Goal: Contribute content: Add original content to the website for others to see

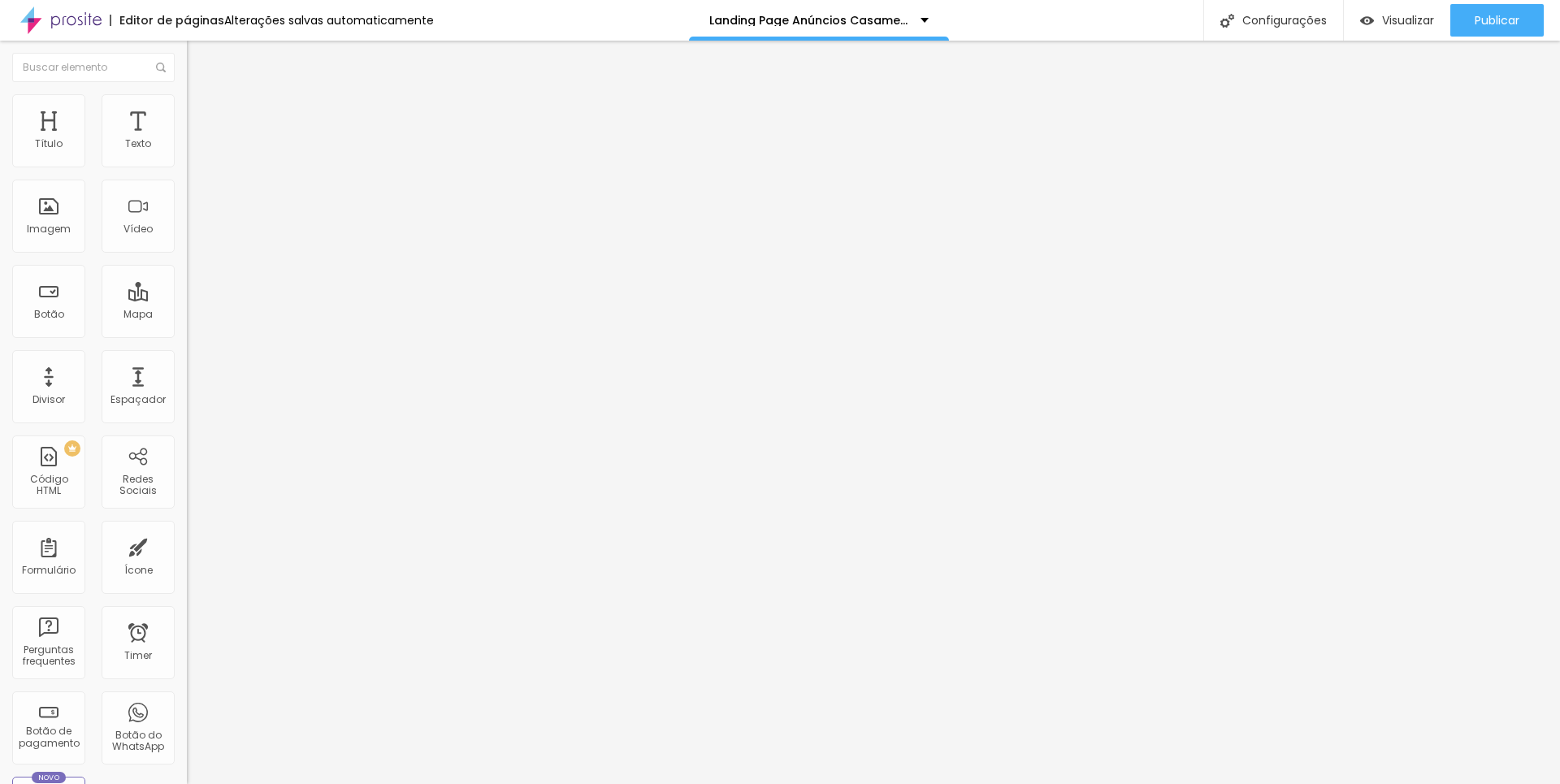
click at [187, 140] on span "Adicionar imagem" at bounding box center [239, 133] width 104 height 14
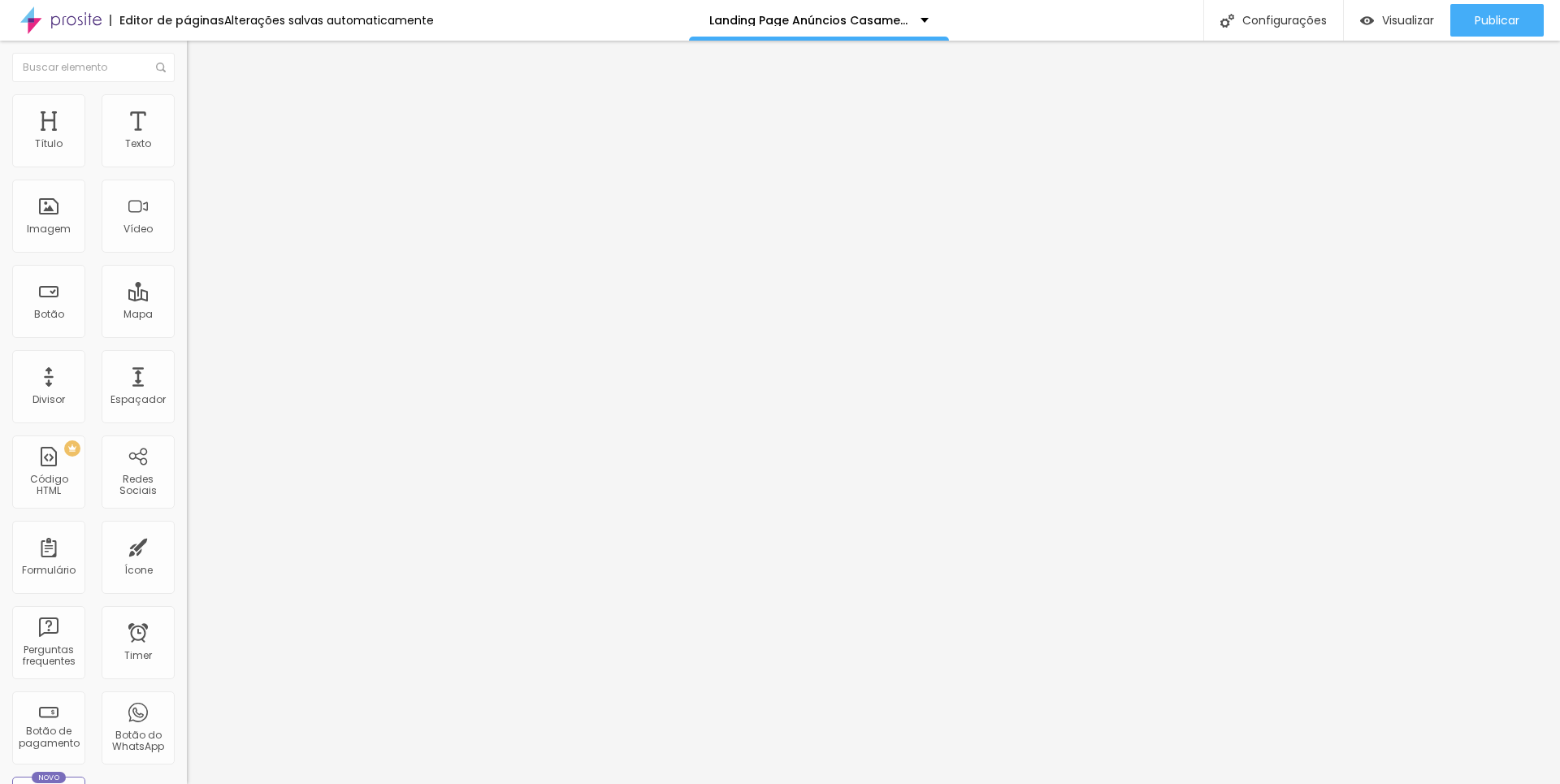
click at [187, 140] on span "Trocar imagem" at bounding box center [231, 133] width 89 height 14
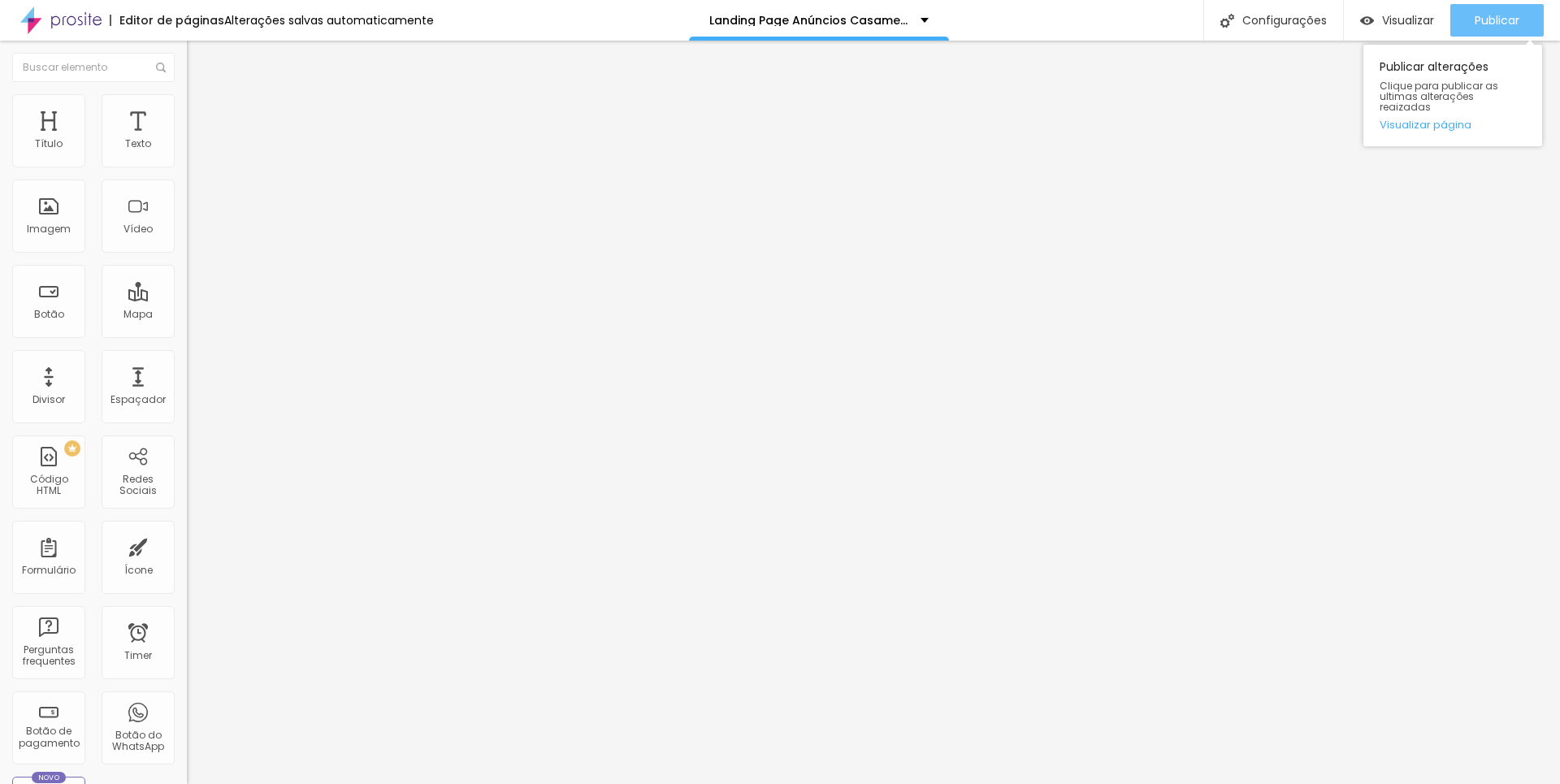
click at [1514, 19] on span "Publicar" at bounding box center [1497, 20] width 44 height 13
click at [1404, 18] on span "Visualizar" at bounding box center [1408, 20] width 52 height 13
click at [67, 141] on div "Título" at bounding box center [49, 130] width 73 height 73
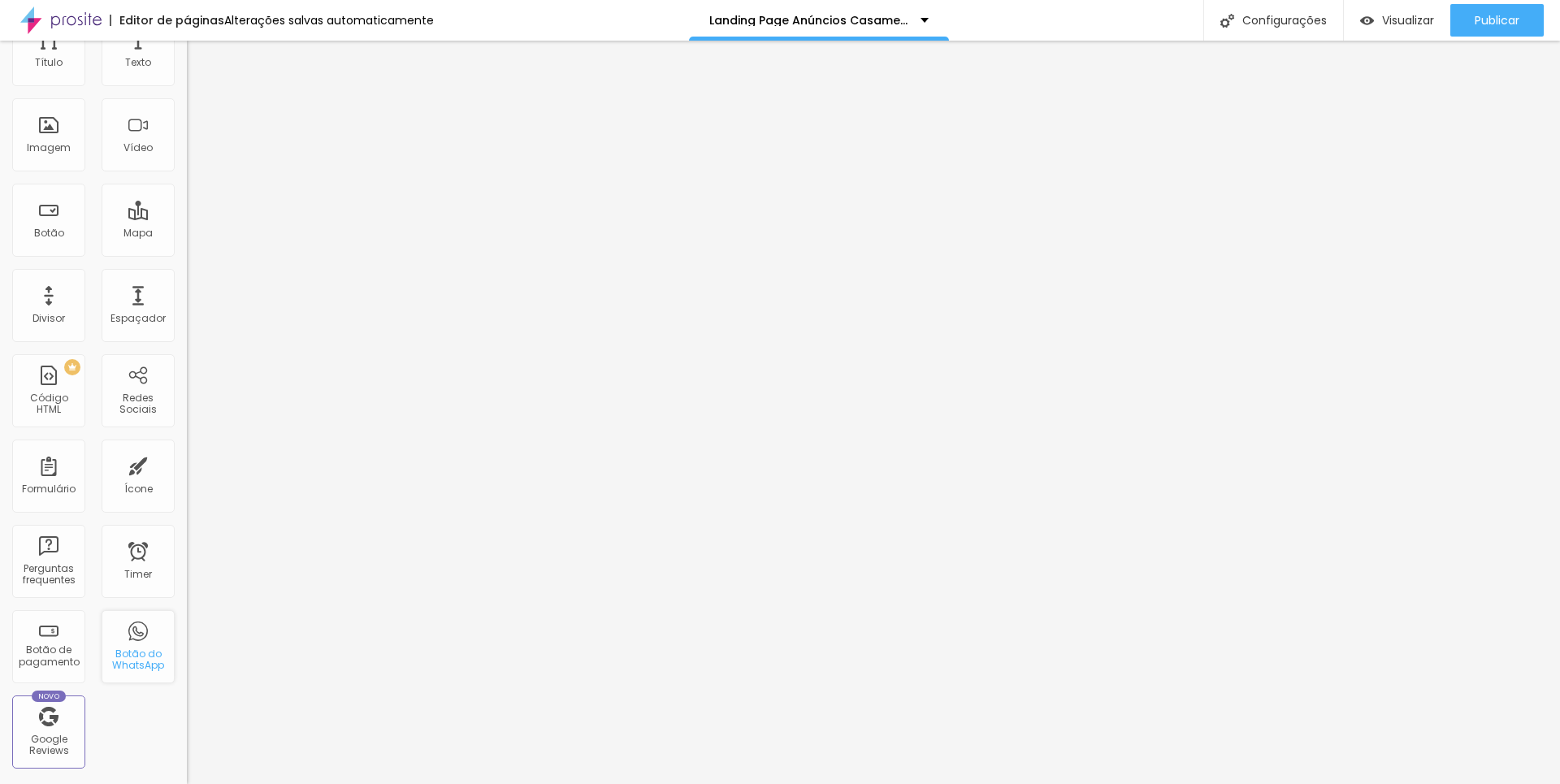
scroll to position [0, 0]
click at [187, 138] on div "Adicionar imagem" at bounding box center [280, 132] width 187 height 12
click at [187, 140] on span "Adicionar imagem" at bounding box center [239, 133] width 104 height 14
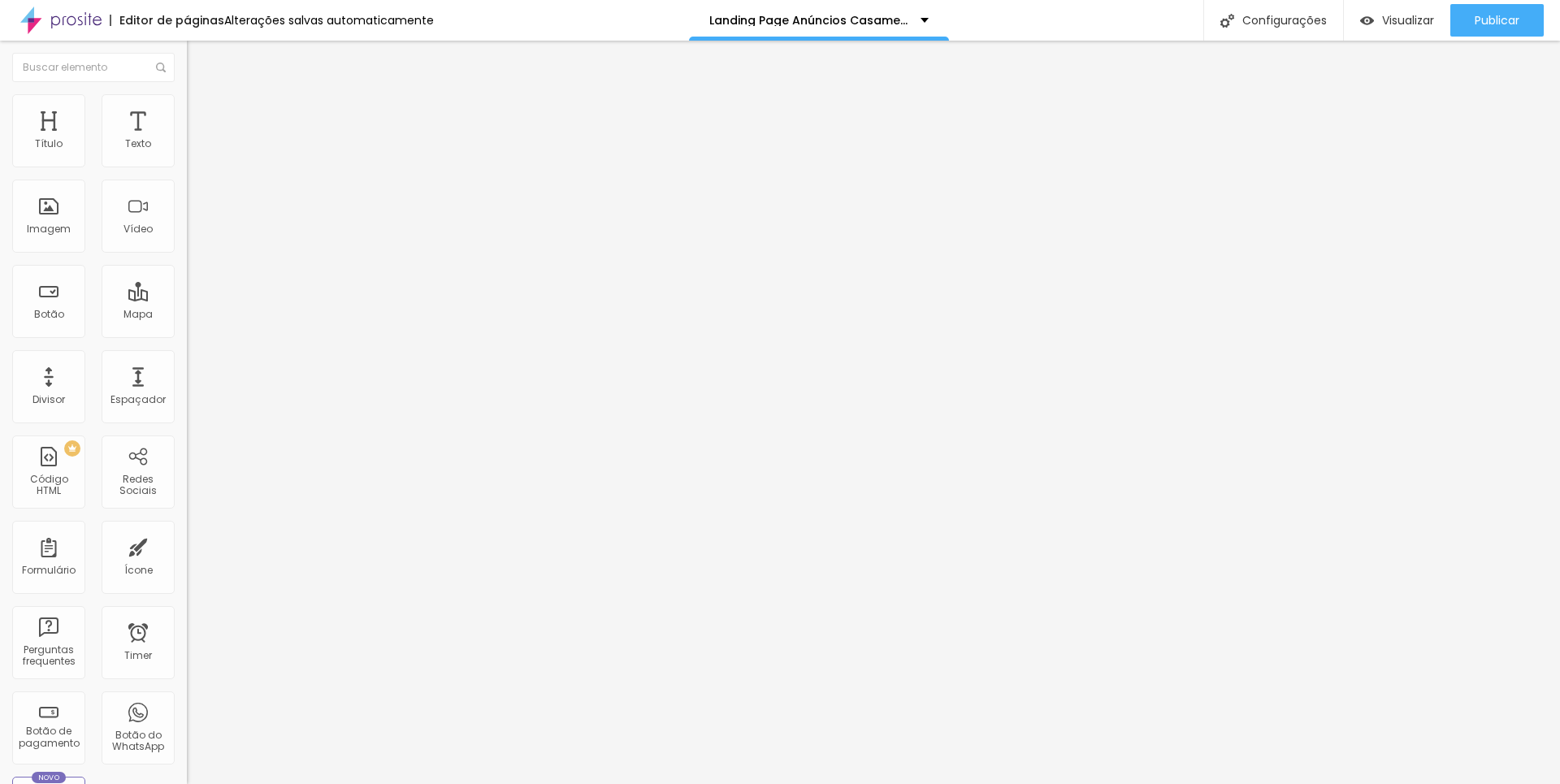
click at [1490, 14] on span "Publicar" at bounding box center [1497, 20] width 44 height 13
click at [187, 140] on span "Trocar imagem" at bounding box center [231, 133] width 89 height 14
click at [1498, 19] on span "Publicar" at bounding box center [1497, 20] width 44 height 13
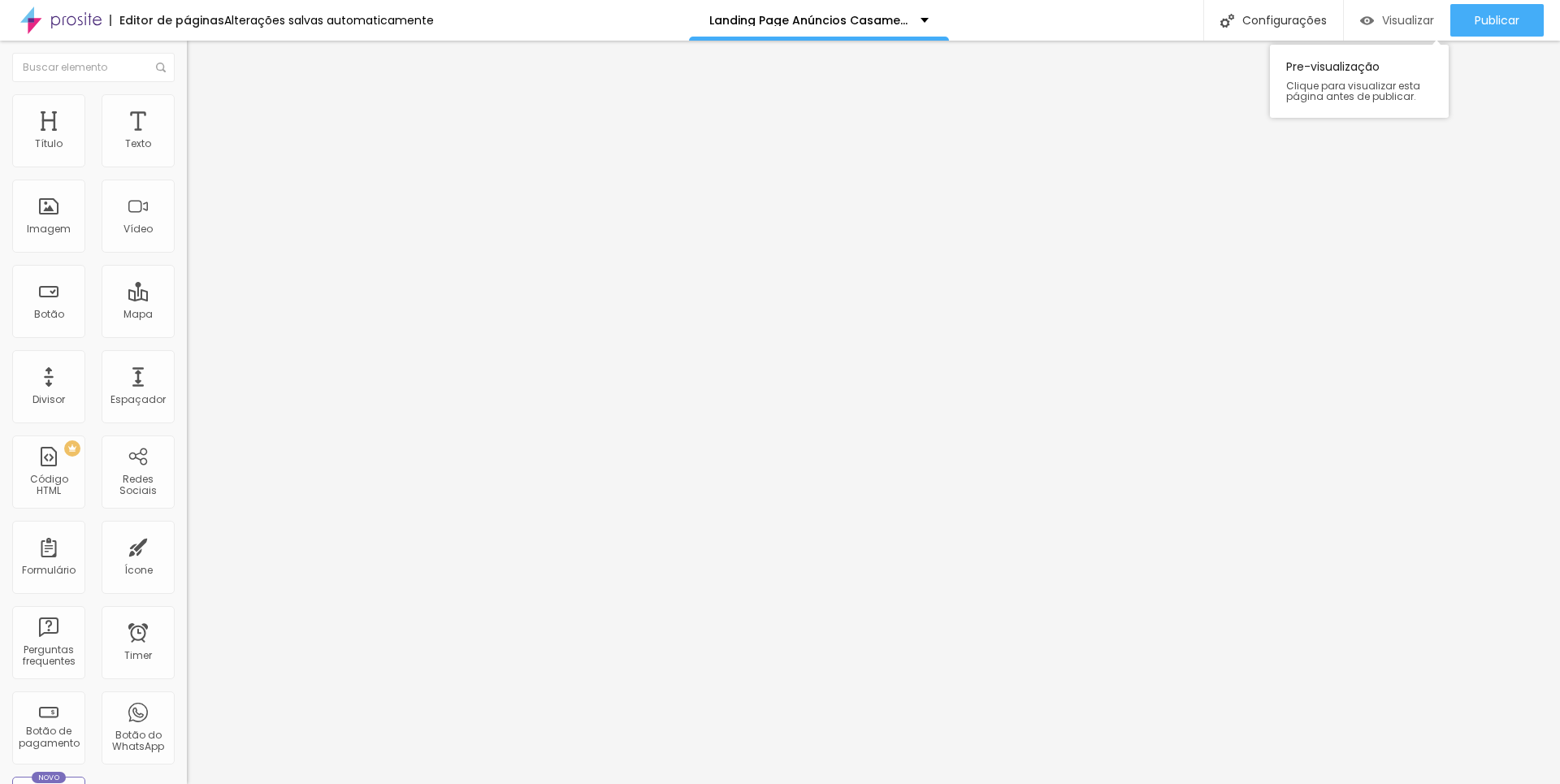
click at [1392, 19] on span "Visualizar" at bounding box center [1408, 20] width 52 height 13
click at [1500, 17] on span "Publicar" at bounding box center [1497, 20] width 44 height 13
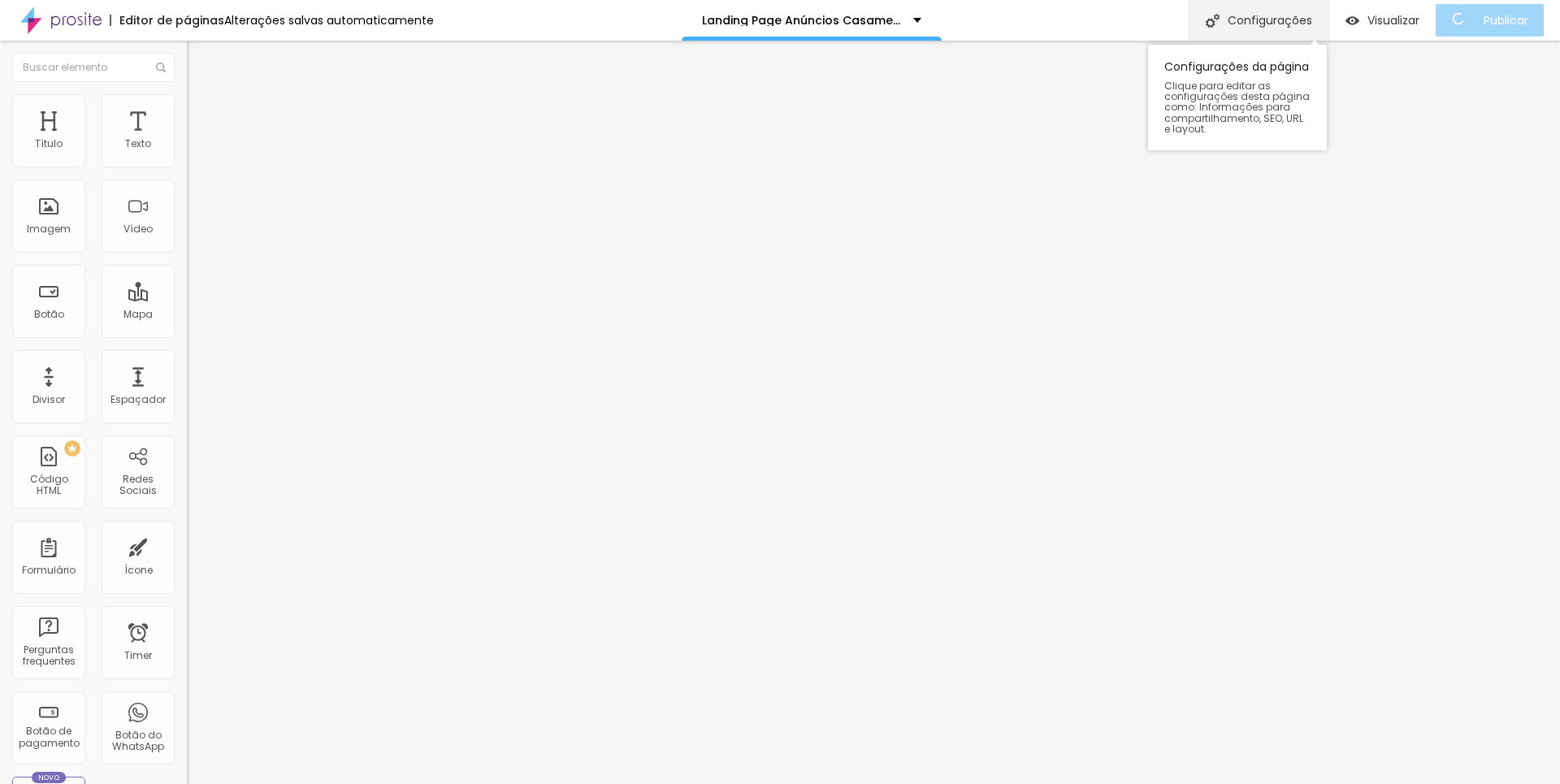
click at [1279, 25] on div "Configurações" at bounding box center [1259, 20] width 140 height 41
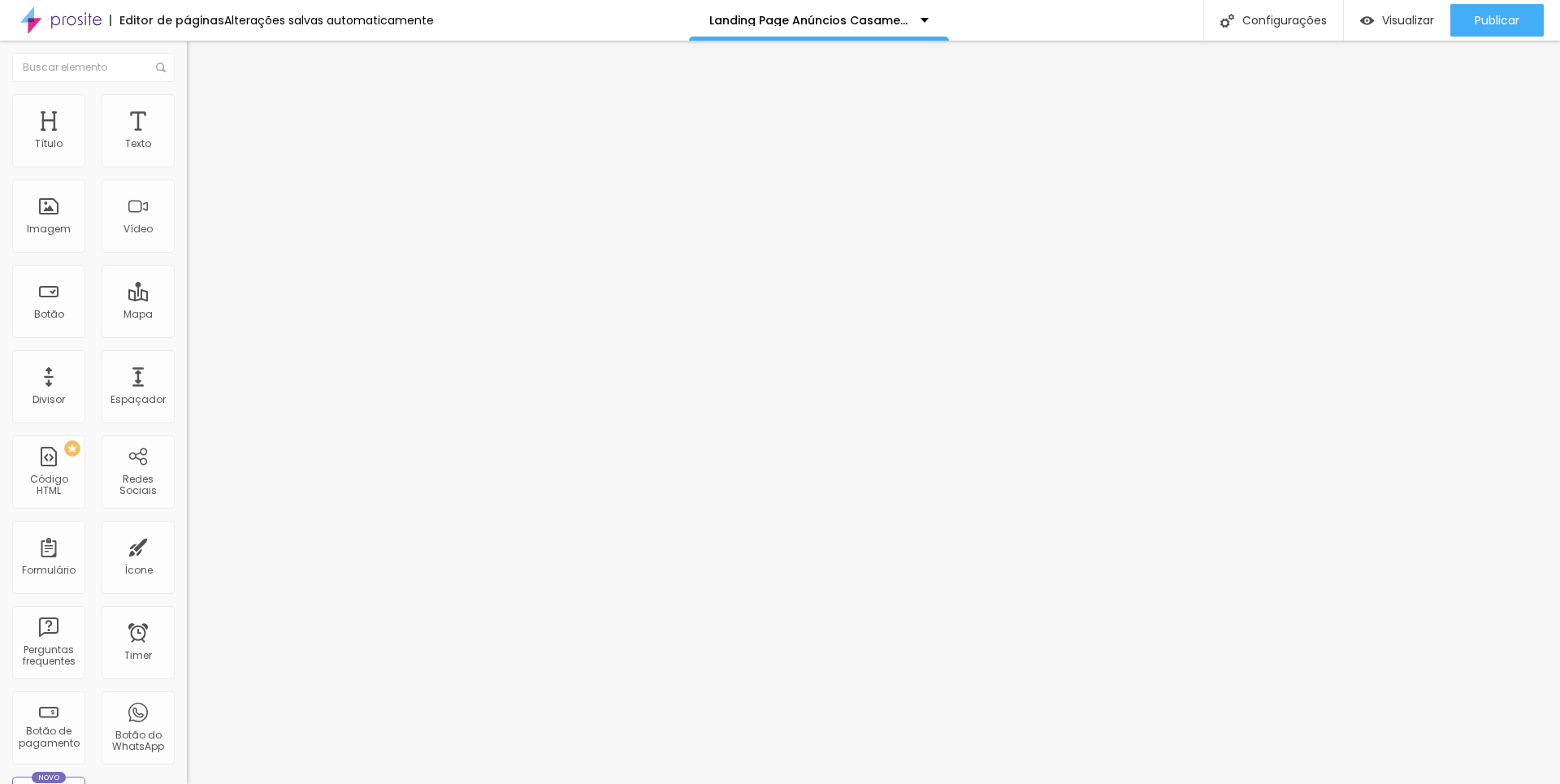
drag, startPoint x: 870, startPoint y: 283, endPoint x: 602, endPoint y: 285, distance: 268.0
click at [199, 58] on img "button" at bounding box center [205, 59] width 13 height 13
click at [187, 48] on button "Editar Texto" at bounding box center [280, 59] width 187 height 37
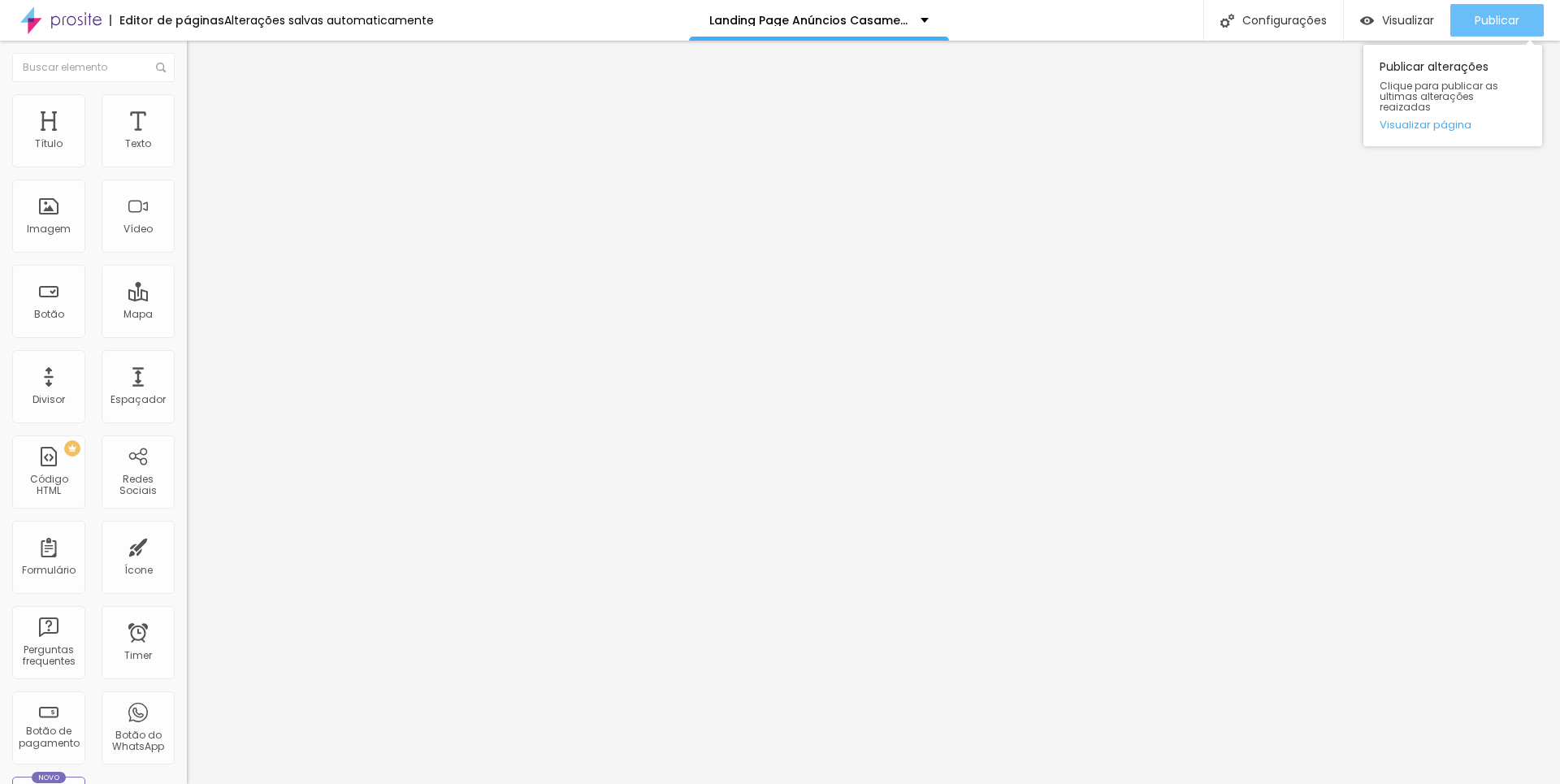
click at [1521, 21] on button "Publicar" at bounding box center [1497, 20] width 94 height 33
click at [199, 63] on img "button" at bounding box center [205, 59] width 13 height 13
click at [199, 58] on img "button" at bounding box center [205, 59] width 13 height 13
click at [187, 138] on div "Adicionar imagem" at bounding box center [280, 132] width 187 height 12
click at [187, 140] on span "Adicionar imagem" at bounding box center [239, 133] width 104 height 14
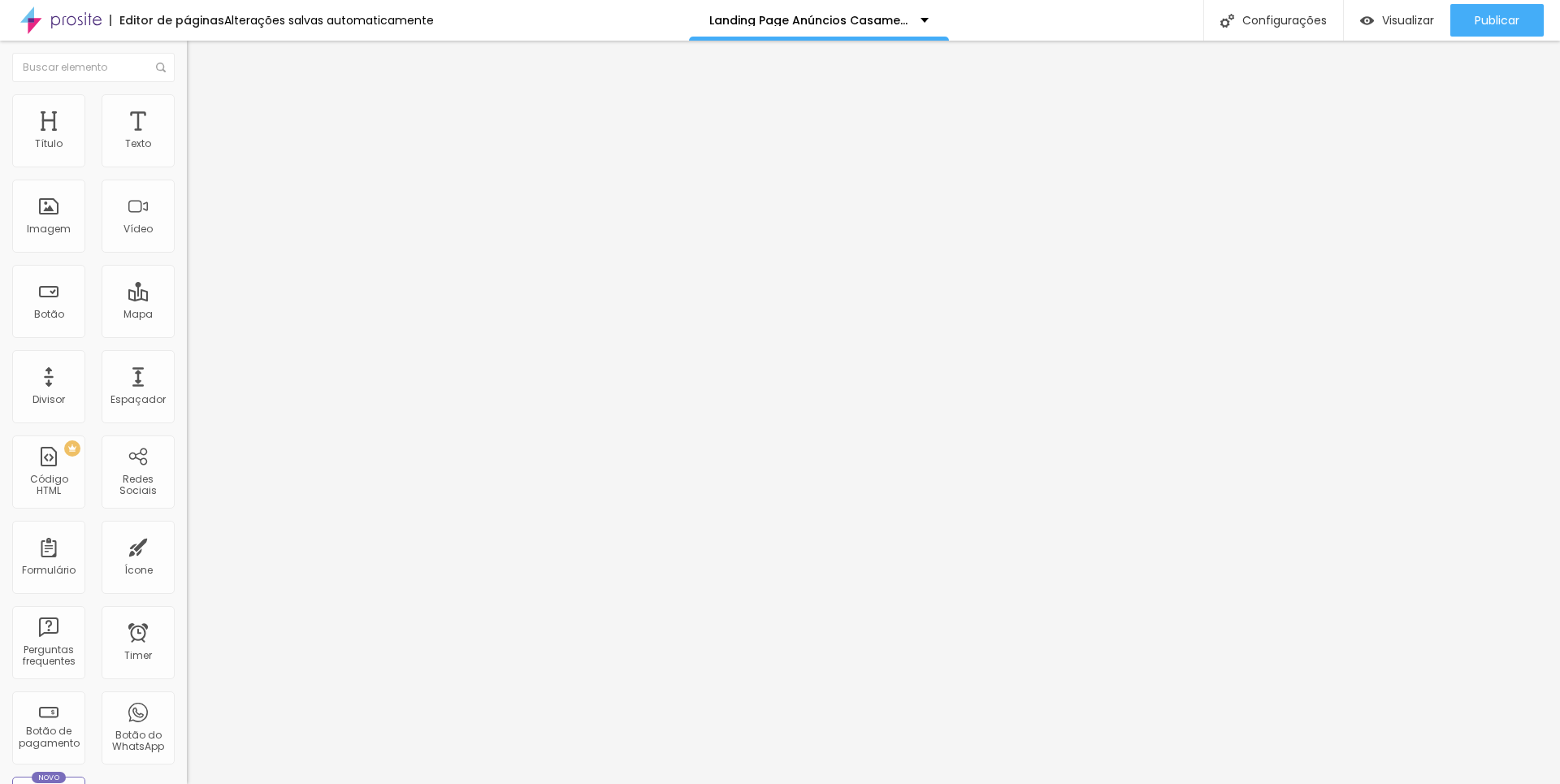
click at [187, 108] on li "Estilo" at bounding box center [280, 102] width 187 height 16
type input "90"
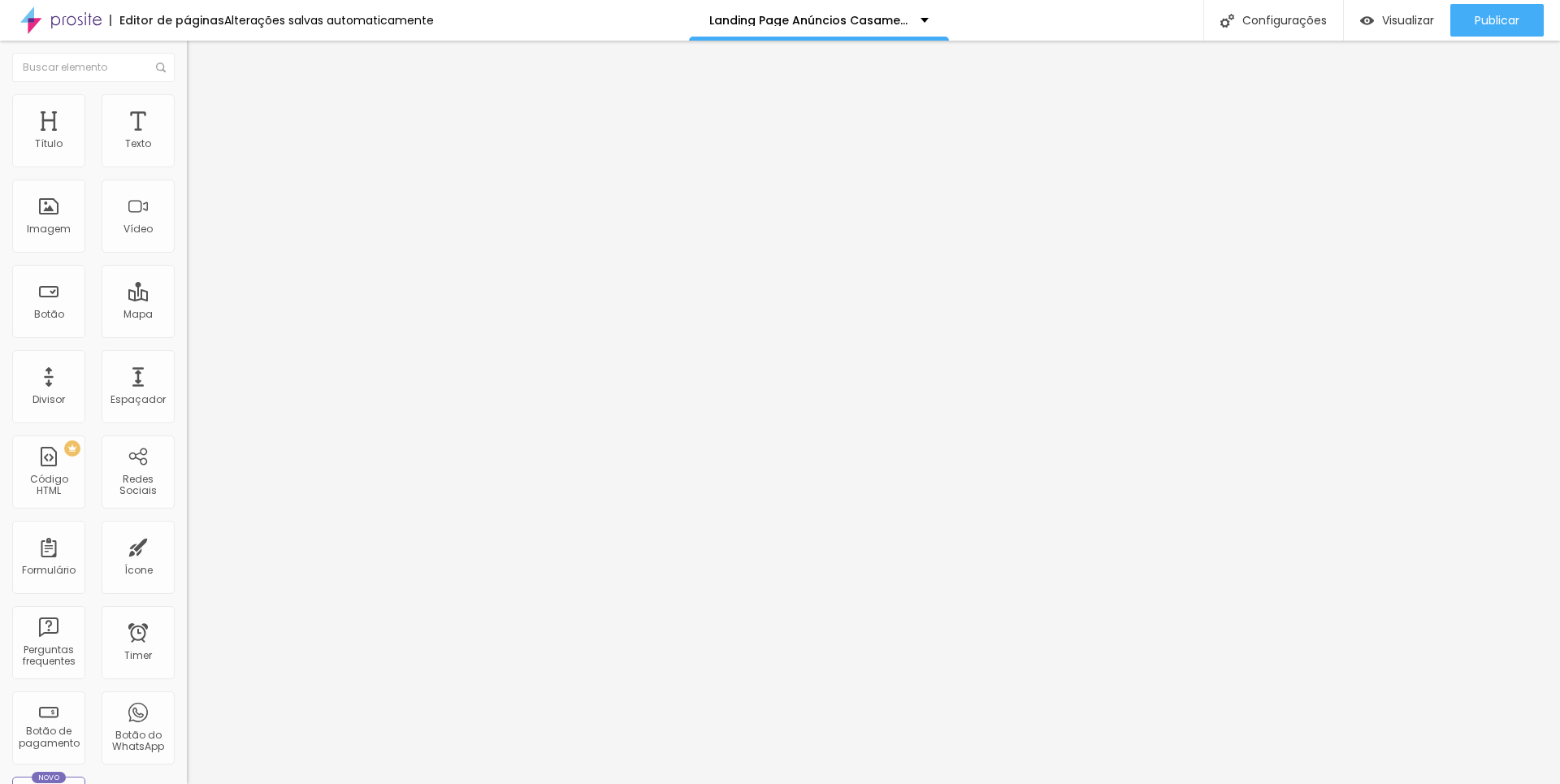
type input "75"
type input "70"
type input "65"
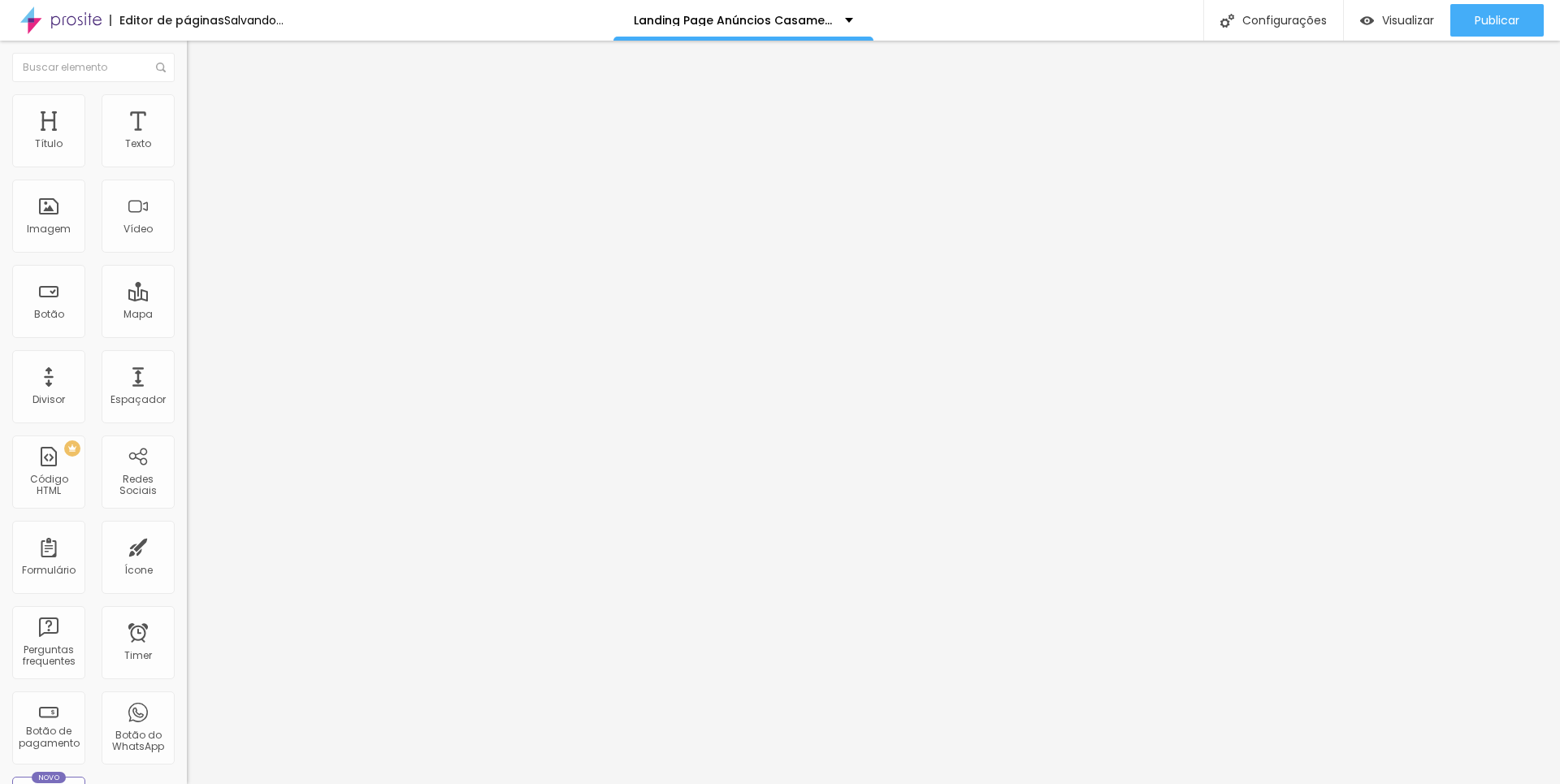
type input "65"
type input "60"
type input "55"
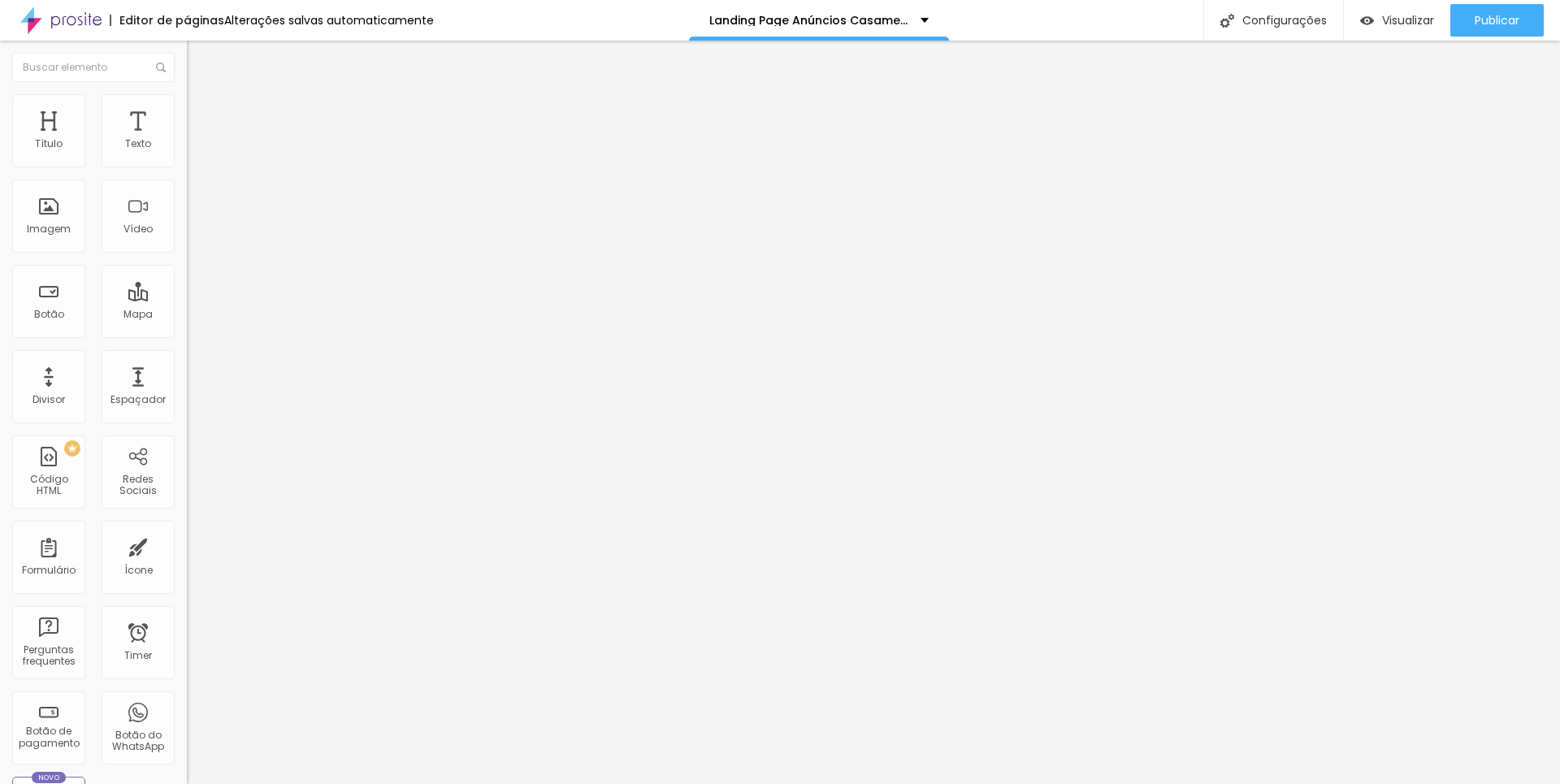
type input "50"
type input "45"
type input "50"
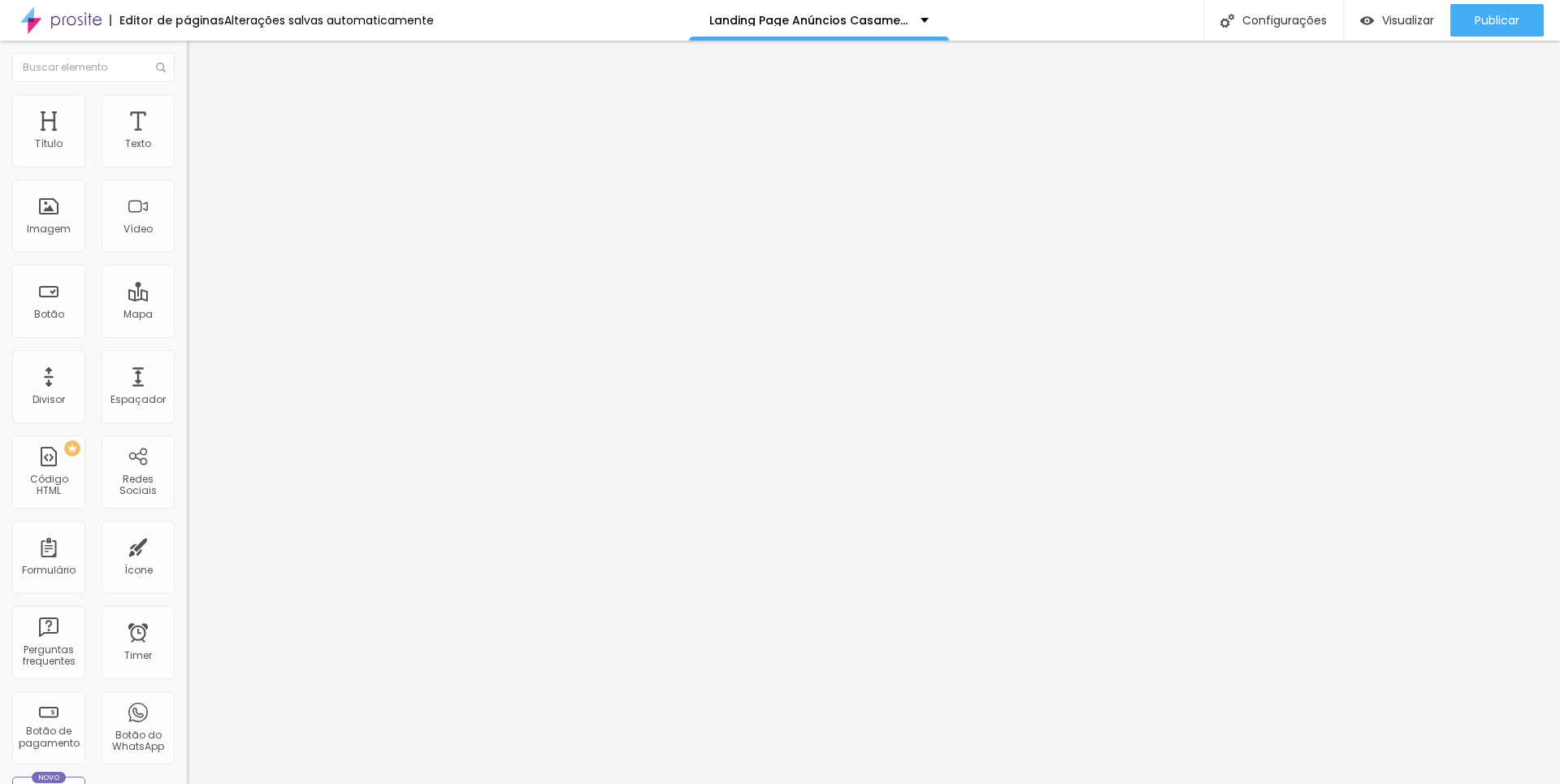
drag, startPoint x: 156, startPoint y: 175, endPoint x: 82, endPoint y: 177, distance: 74.0
type input "50"
click at [187, 166] on input "range" at bounding box center [239, 159] width 104 height 13
click at [1496, 14] on span "Publicar" at bounding box center [1497, 20] width 44 height 13
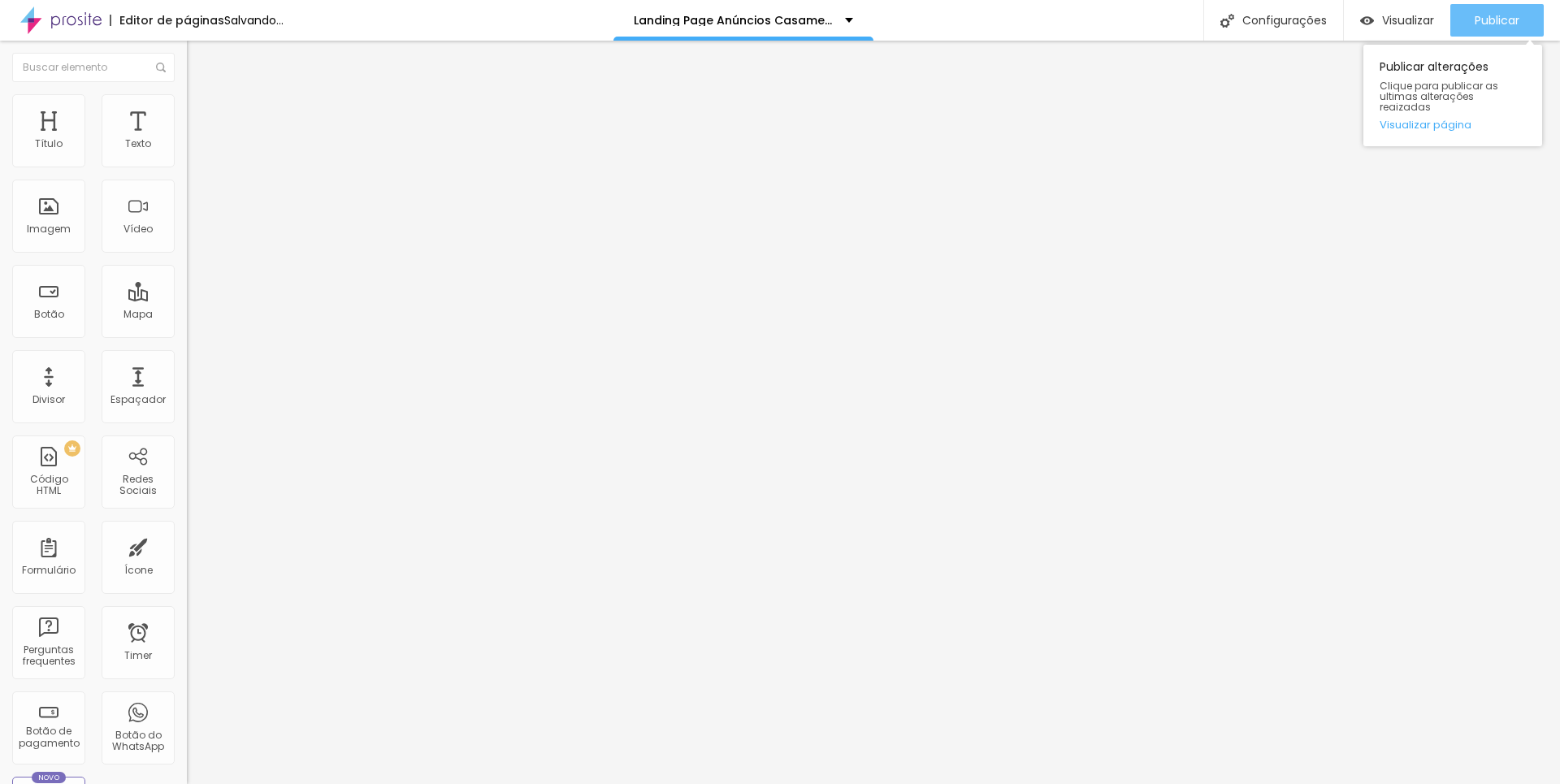
click at [1492, 20] on span "Publicar" at bounding box center [1497, 20] width 44 height 13
click at [1485, 26] on span "Publicar" at bounding box center [1497, 20] width 44 height 13
click at [1490, 29] on div "Publicar" at bounding box center [1497, 20] width 44 height 33
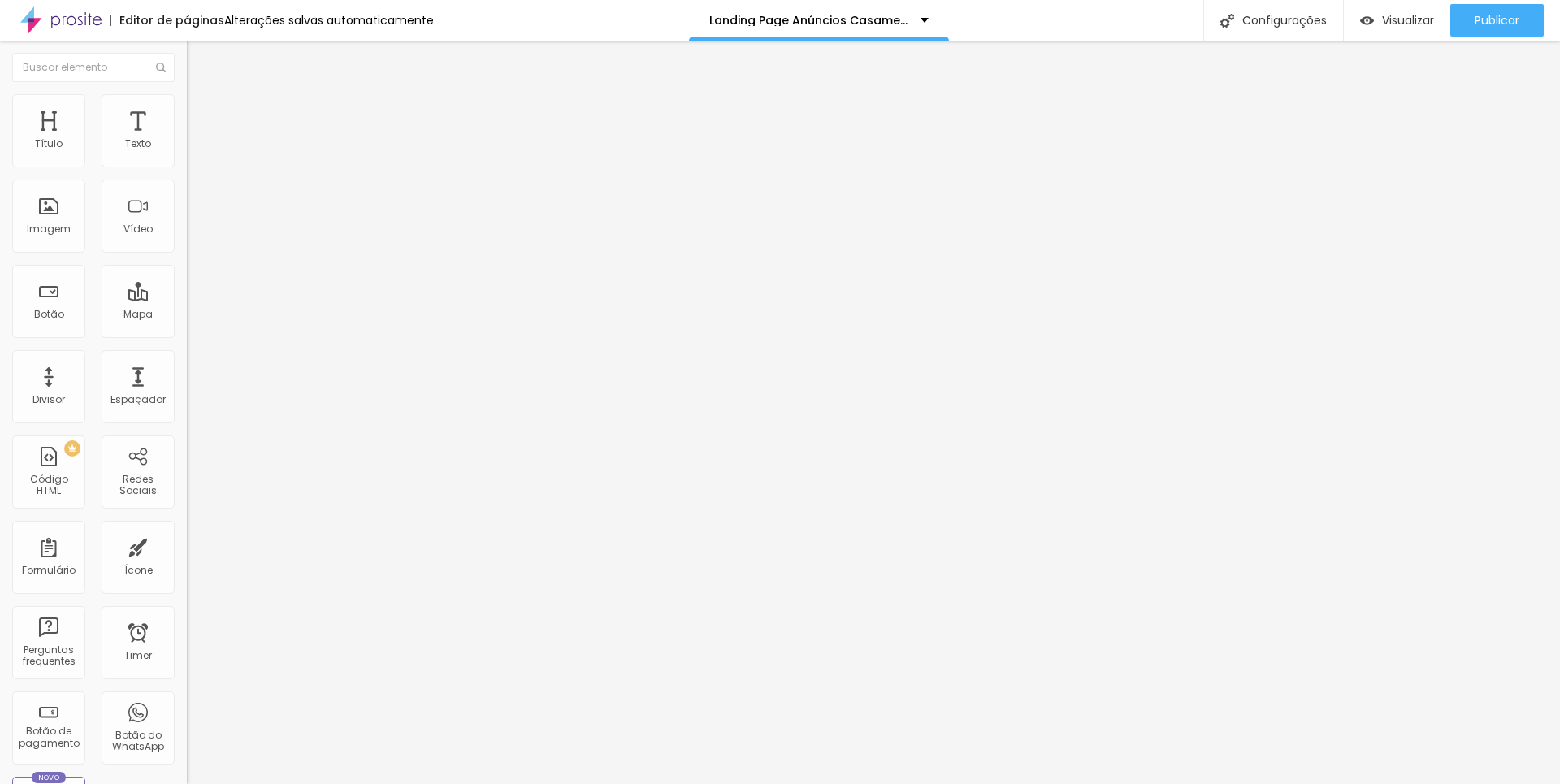
click at [199, 63] on img "button" at bounding box center [205, 59] width 13 height 13
click at [187, 140] on span "Adicionar imagem" at bounding box center [239, 133] width 104 height 14
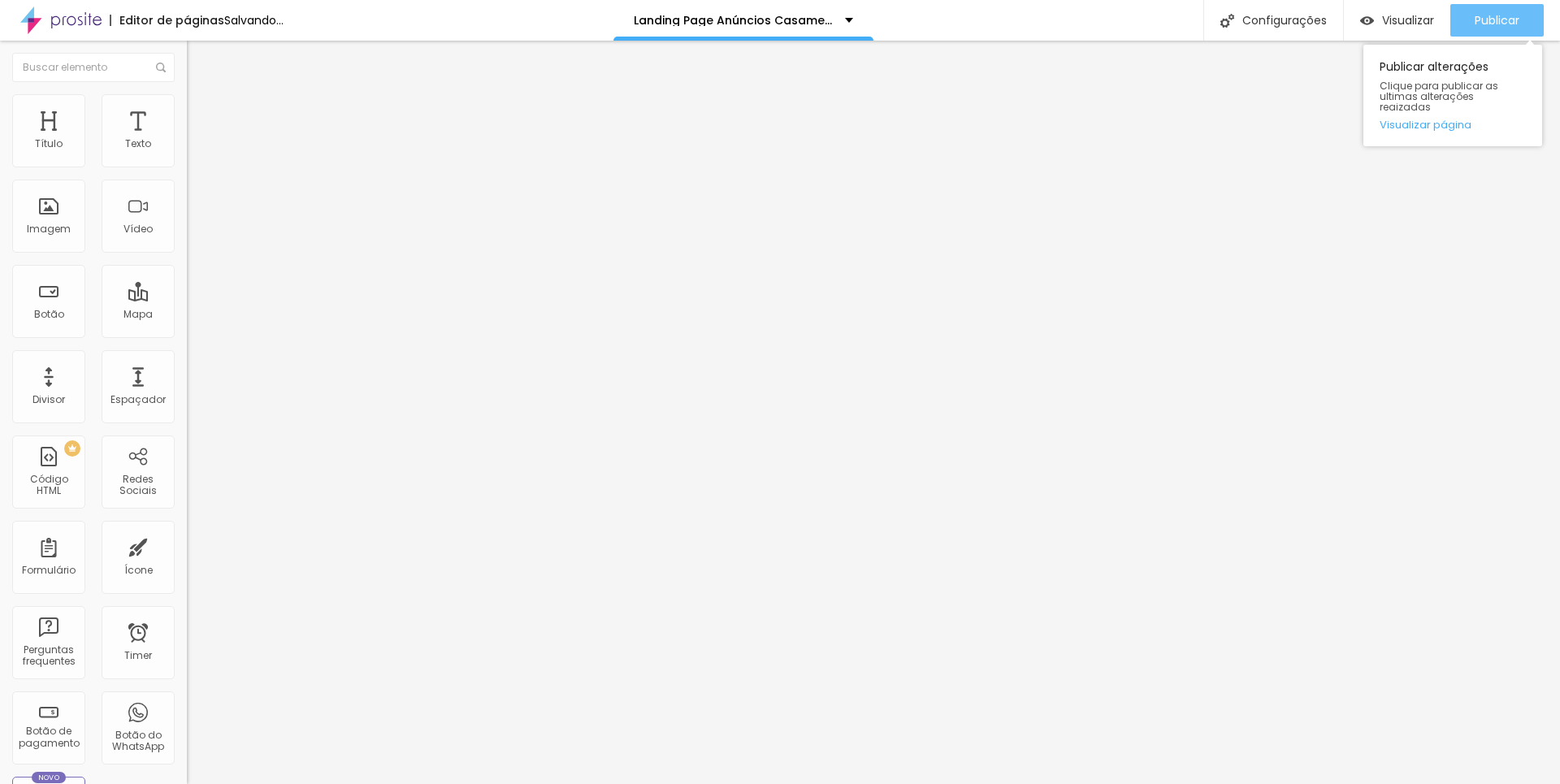
click at [1510, 19] on span "Publicar" at bounding box center [1497, 20] width 44 height 13
click at [1490, 29] on div "Publicar" at bounding box center [1497, 20] width 44 height 33
click at [1512, 19] on span "Publicar" at bounding box center [1497, 20] width 44 height 13
click at [1510, 23] on span "Publicar" at bounding box center [1497, 20] width 44 height 13
click at [1494, 0] on div "Publicar Publicar alterações Clique para publicar as ultimas alterações reaizad…" at bounding box center [1497, 20] width 94 height 41
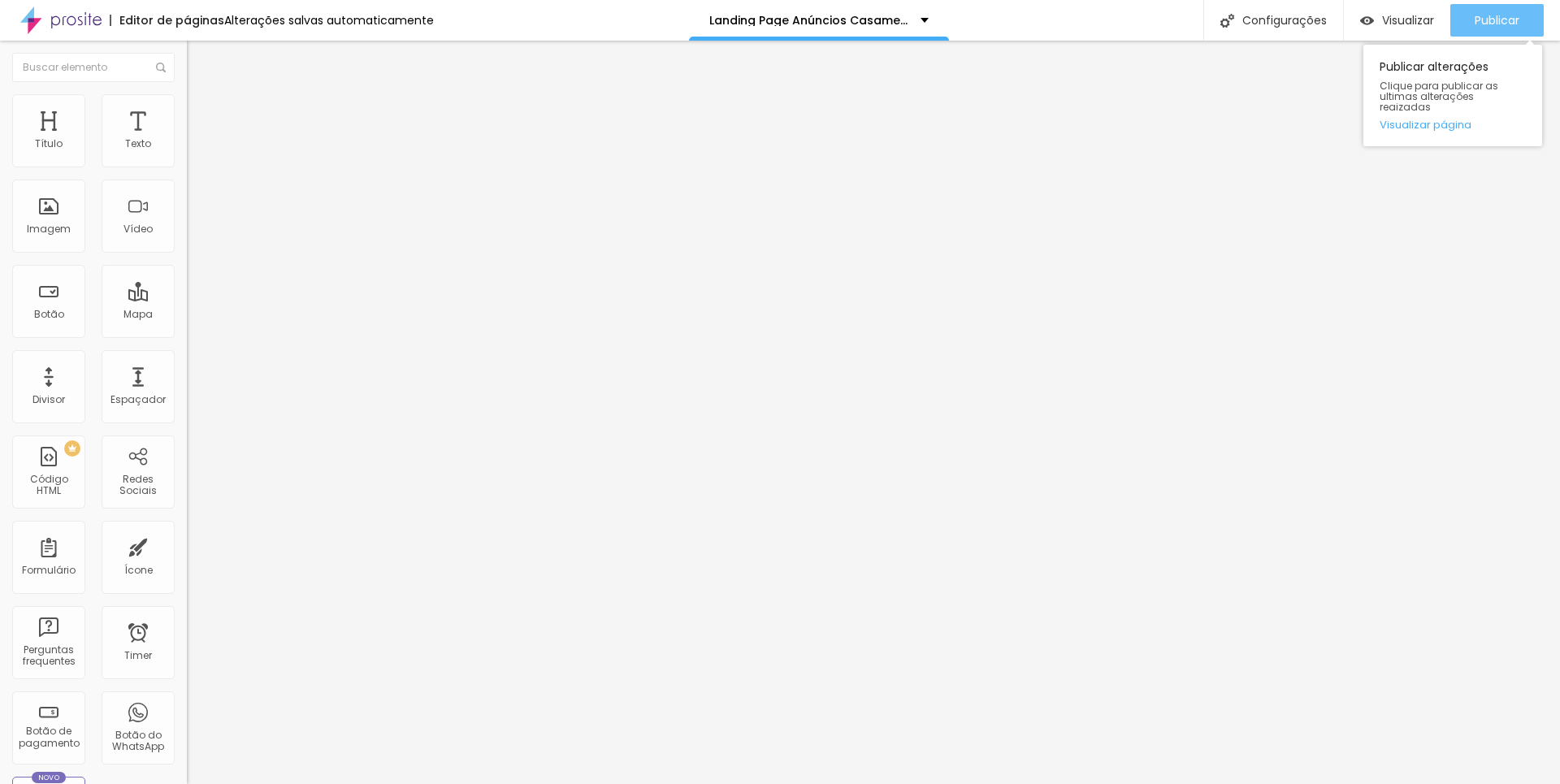
click at [1487, 14] on span "Publicar" at bounding box center [1497, 20] width 44 height 13
click at [1507, 10] on div "Publicar" at bounding box center [1497, 20] width 44 height 33
click at [1516, 24] on span "Publicar" at bounding box center [1497, 20] width 44 height 13
click at [198, 150] on span "Trocar icone" at bounding box center [235, 142] width 73 height 14
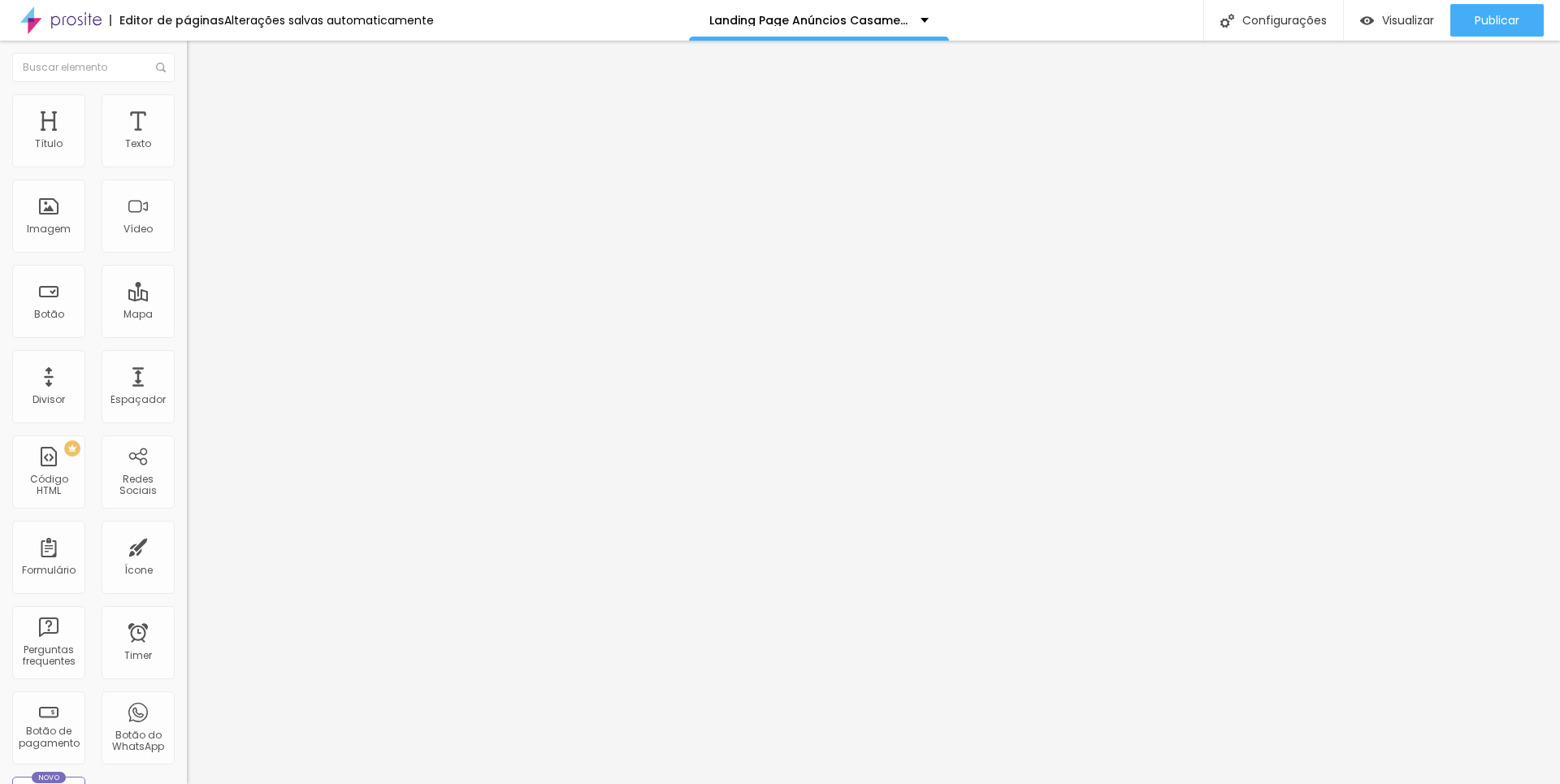
type input "estrela"
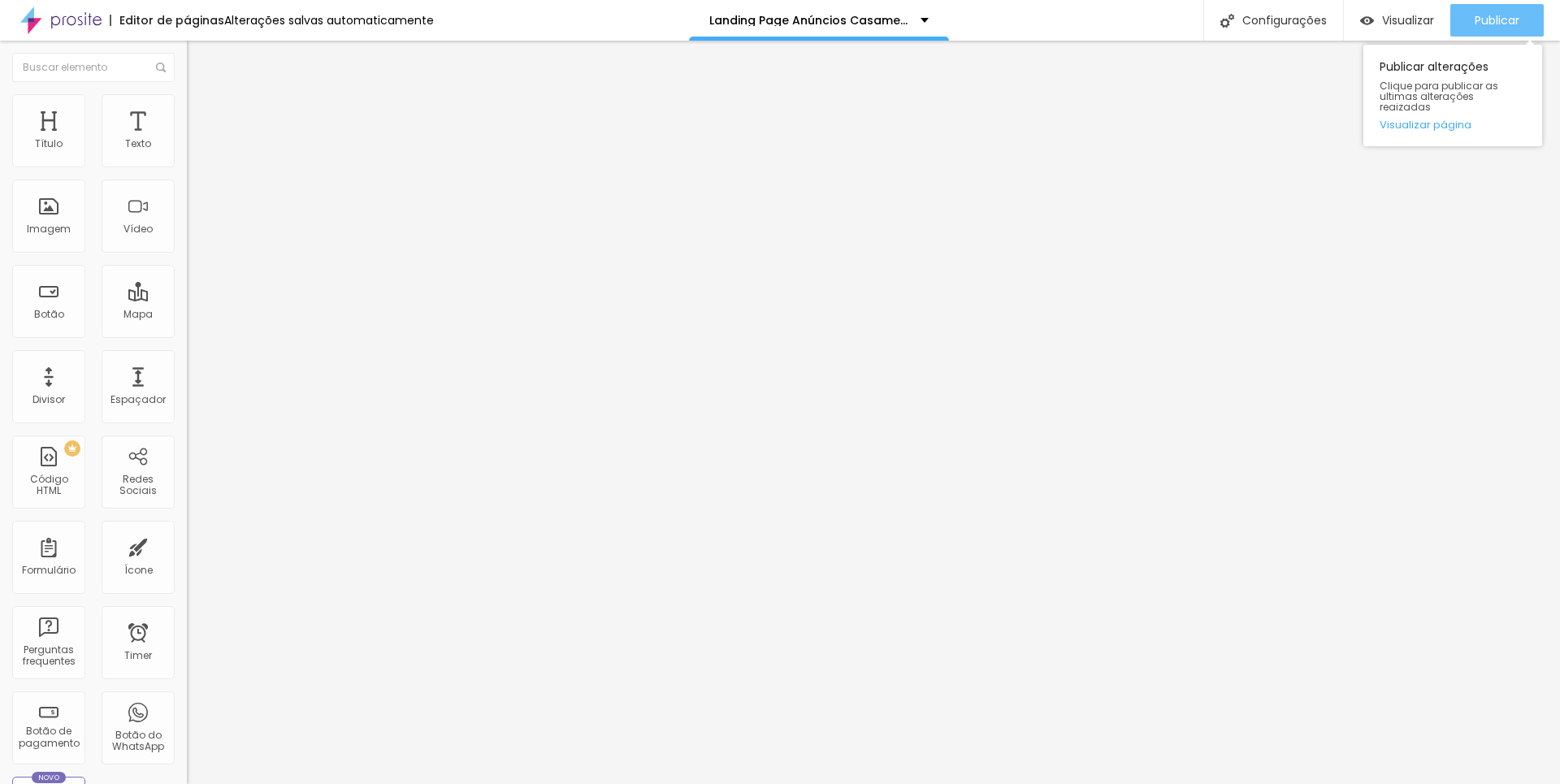
click at [1499, 25] on span "Publicar" at bounding box center [1497, 20] width 44 height 13
click at [1517, 20] on span "Publicar" at bounding box center [1497, 20] width 44 height 13
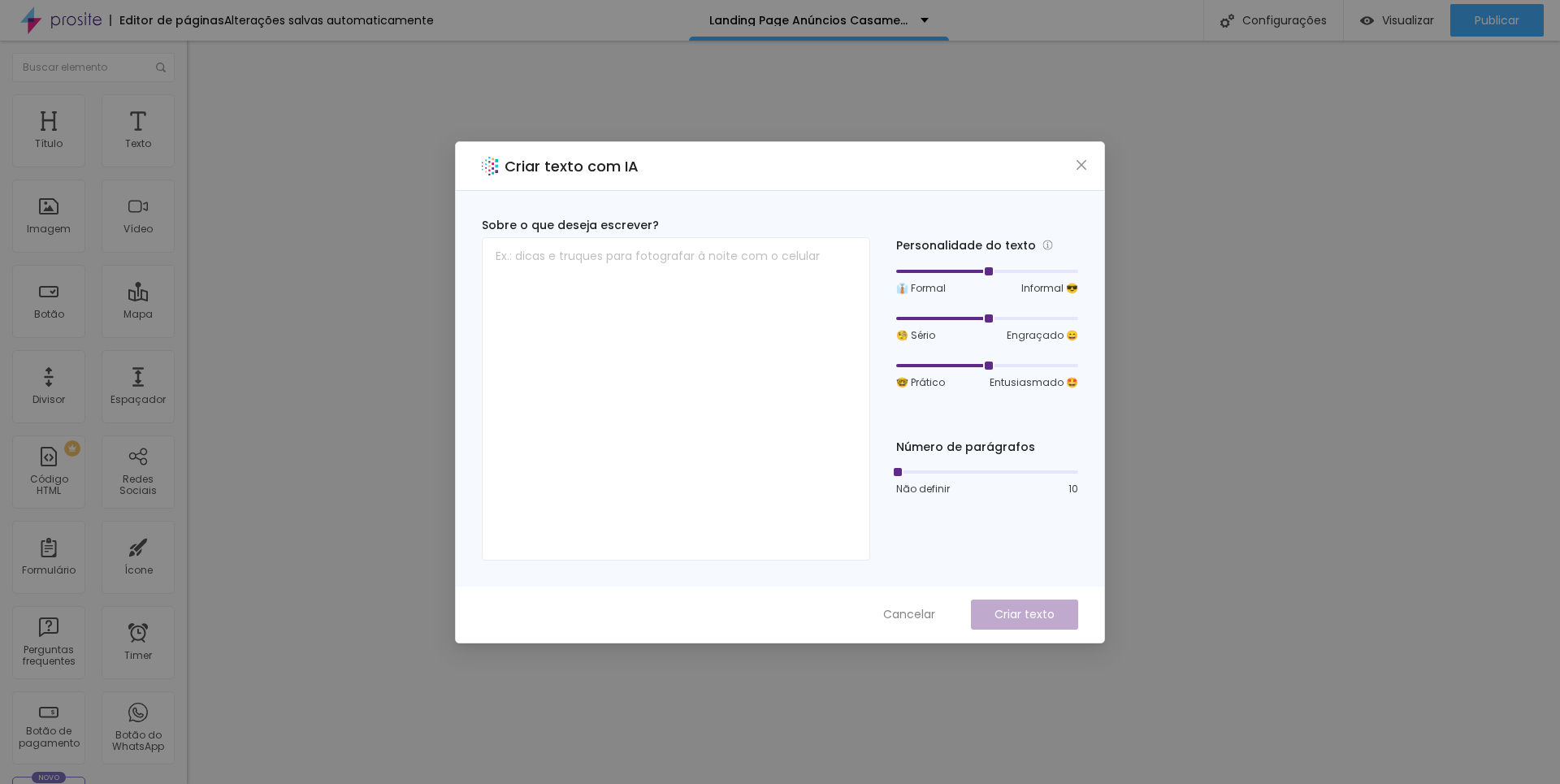
click at [490, 406] on div "Sobre o que deseja escrever? Personalidade do texto 👔 Formal Informal 😎 🧐 Sério…" at bounding box center [780, 388] width 648 height 396
click at [919, 620] on span "Cancelar" at bounding box center [909, 614] width 52 height 17
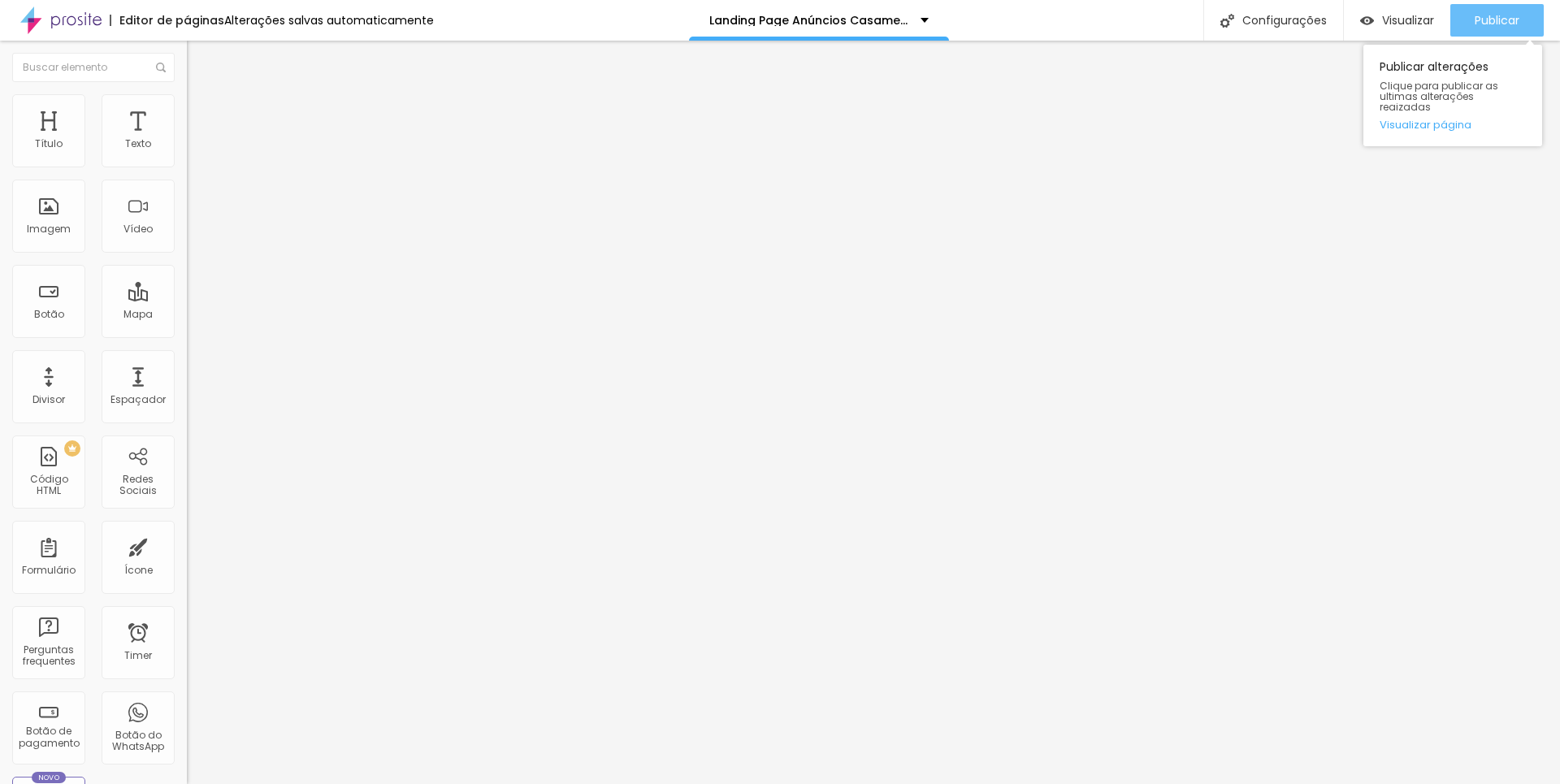
click at [1496, 17] on span "Publicar" at bounding box center [1497, 20] width 44 height 13
click at [1490, 17] on span "Publicar" at bounding box center [1497, 20] width 44 height 13
click at [1519, 25] on span "Publicar" at bounding box center [1497, 20] width 44 height 13
click at [1502, 20] on span "Publicar" at bounding box center [1497, 20] width 44 height 13
click at [1506, 26] on span "Publicar" at bounding box center [1497, 20] width 44 height 13
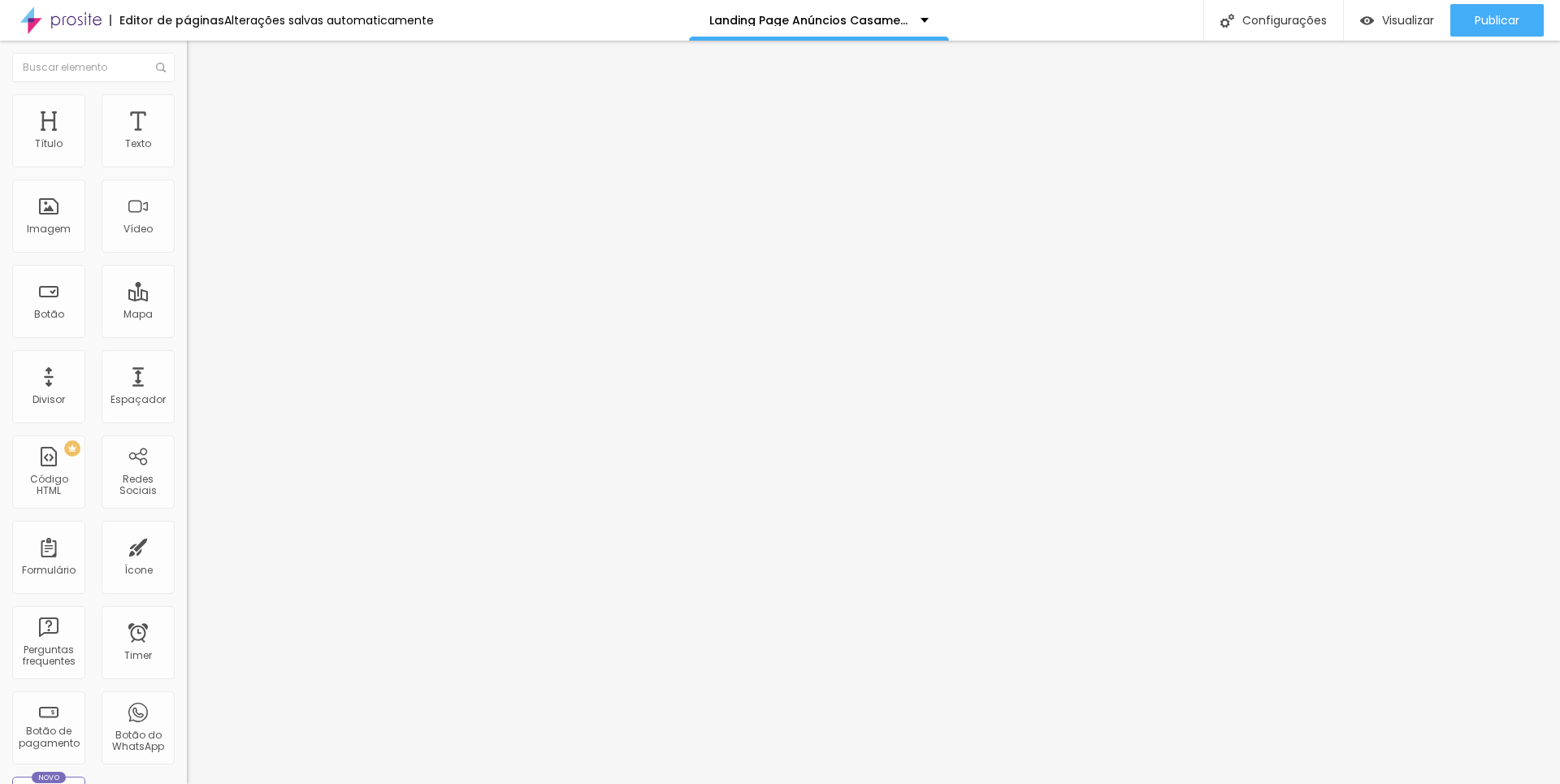
type input "26"
type input "30"
click at [187, 188] on input "range" at bounding box center [239, 181] width 104 height 13
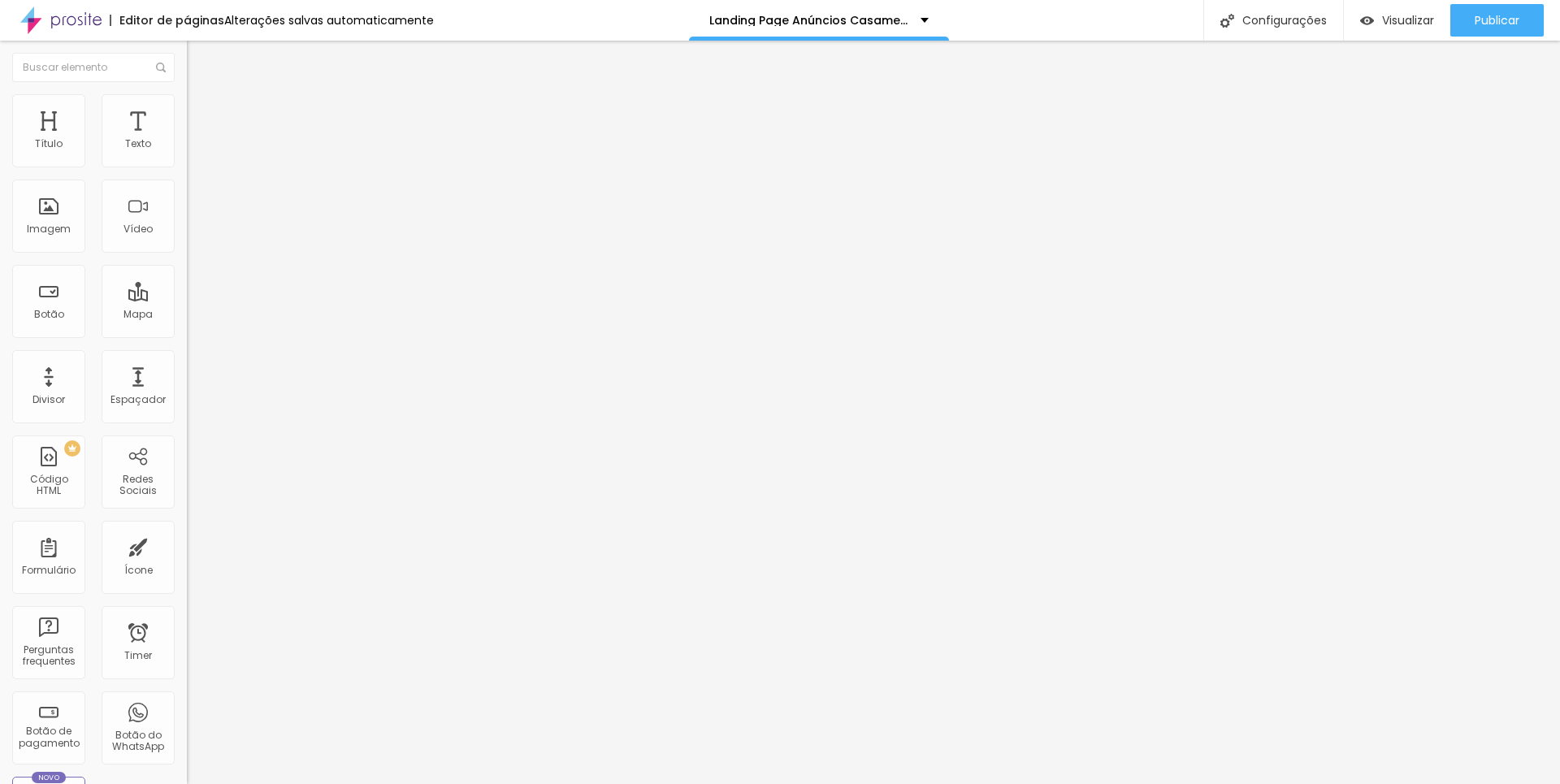
click at [187, 223] on img at bounding box center [192, 218] width 12 height 12
click at [1512, 20] on span "Publicar" at bounding box center [1497, 20] width 44 height 13
click at [199, 63] on img "button" at bounding box center [205, 59] width 13 height 13
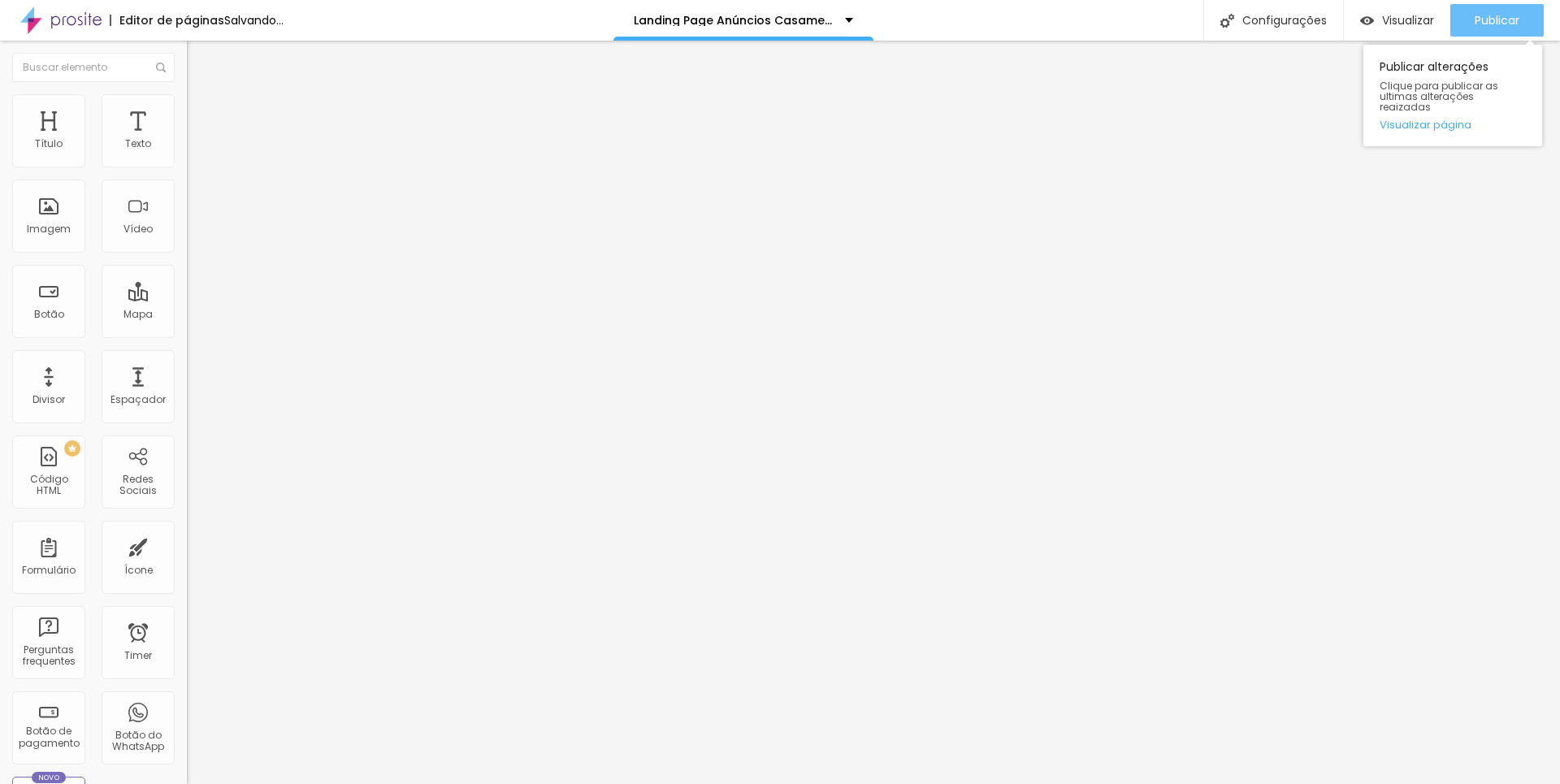
click at [1466, 15] on button "Publicar" at bounding box center [1497, 20] width 94 height 33
click at [1519, 13] on button "Publicar" at bounding box center [1497, 20] width 94 height 33
click at [1500, 24] on span "Publicar" at bounding box center [1497, 20] width 44 height 13
click at [187, 104] on img at bounding box center [194, 101] width 15 height 15
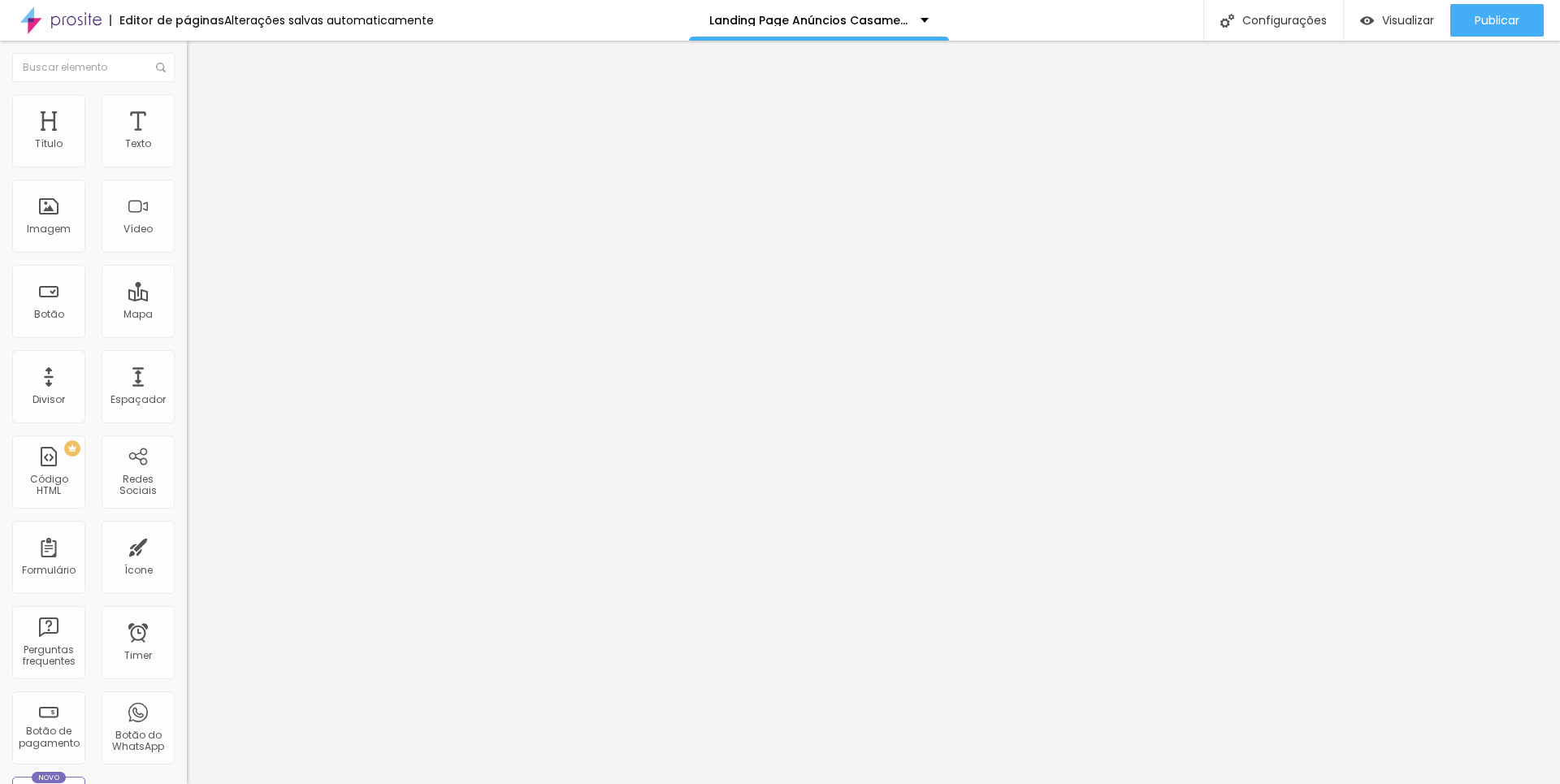
click at [187, 104] on img at bounding box center [194, 101] width 15 height 15
click at [187, 166] on input "range" at bounding box center [239, 159] width 104 height 13
click at [187, 104] on li "Estilo" at bounding box center [280, 102] width 187 height 16
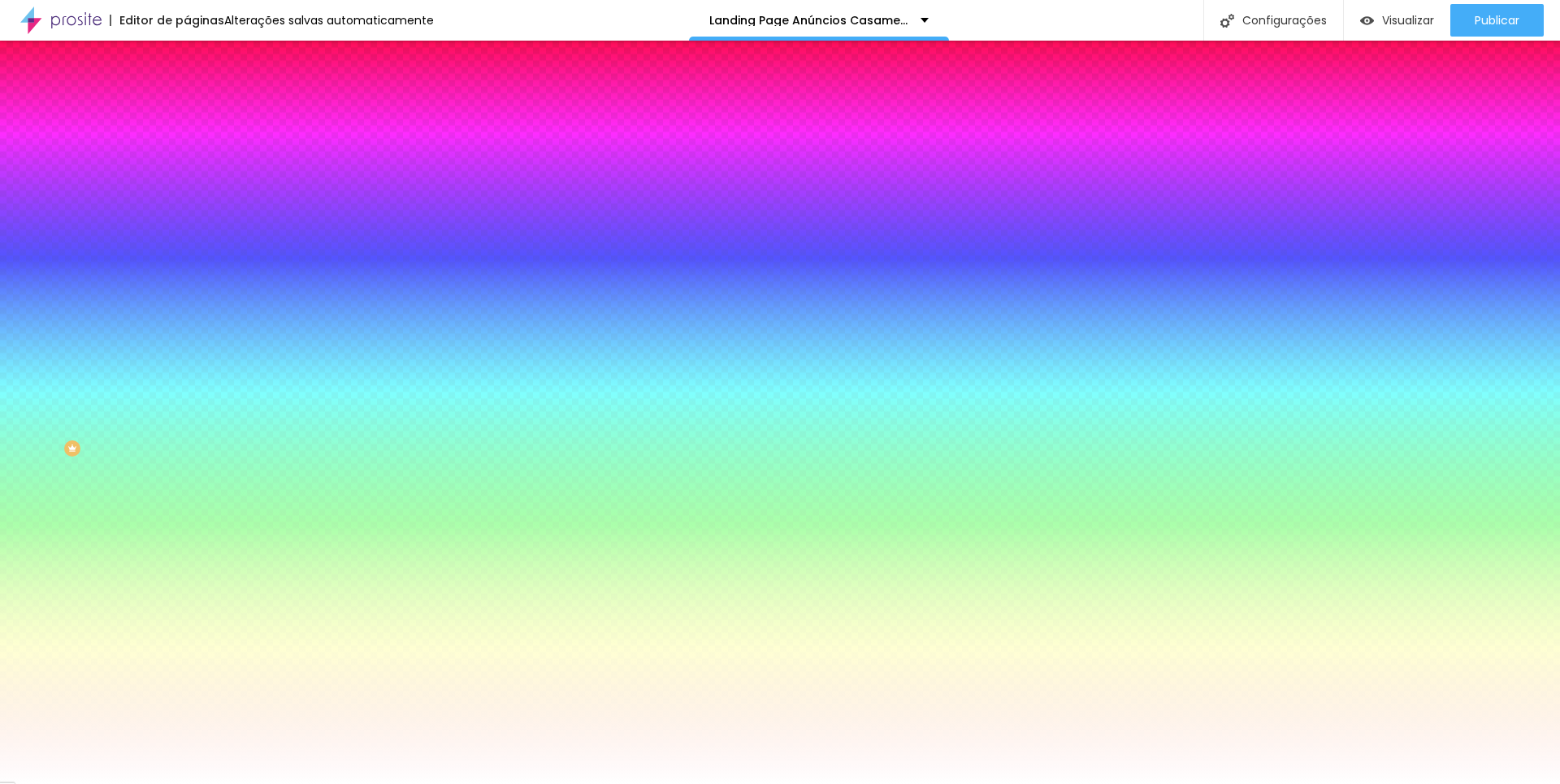
type input "118"
type input "200"
drag, startPoint x: 65, startPoint y: 202, endPoint x: 153, endPoint y: 204, distance: 88.0
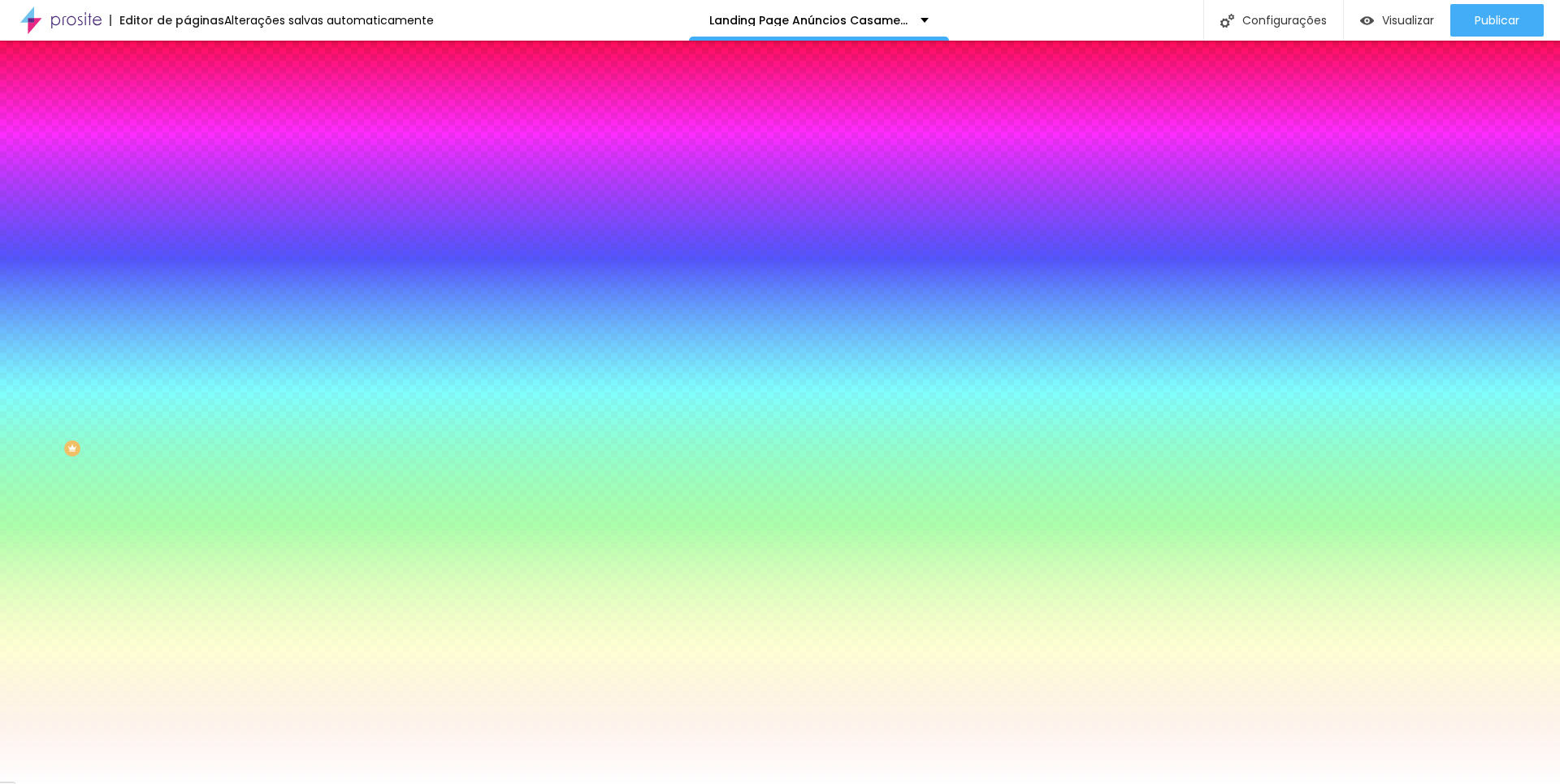
click at [187, 360] on input "range" at bounding box center [239, 366] width 104 height 13
type input "128"
type input "58"
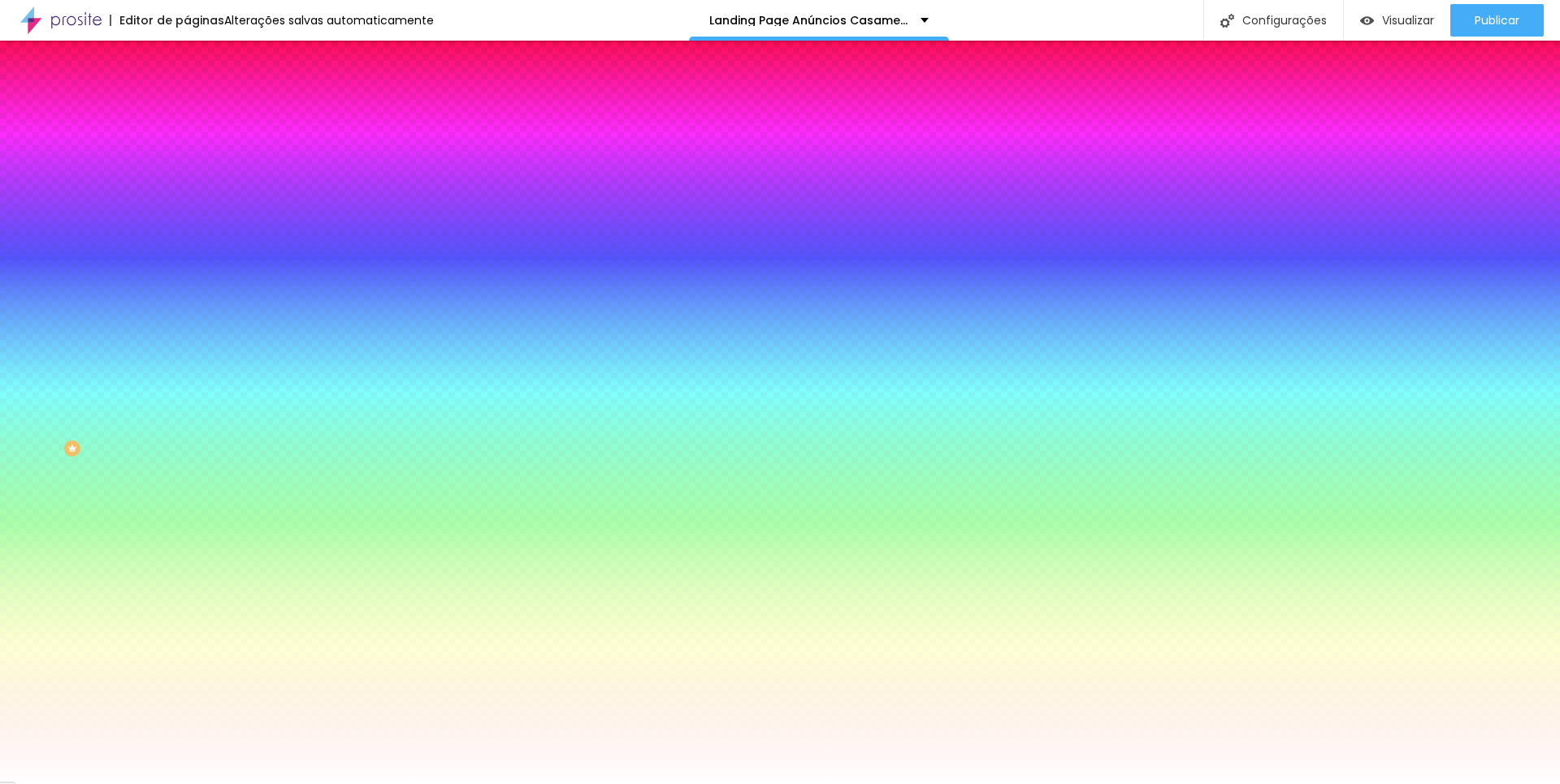
type input "0"
drag, startPoint x: 66, startPoint y: 196, endPoint x: 15, endPoint y: 196, distance: 51.0
type input "0"
click at [187, 360] on input "range" at bounding box center [239, 366] width 104 height 13
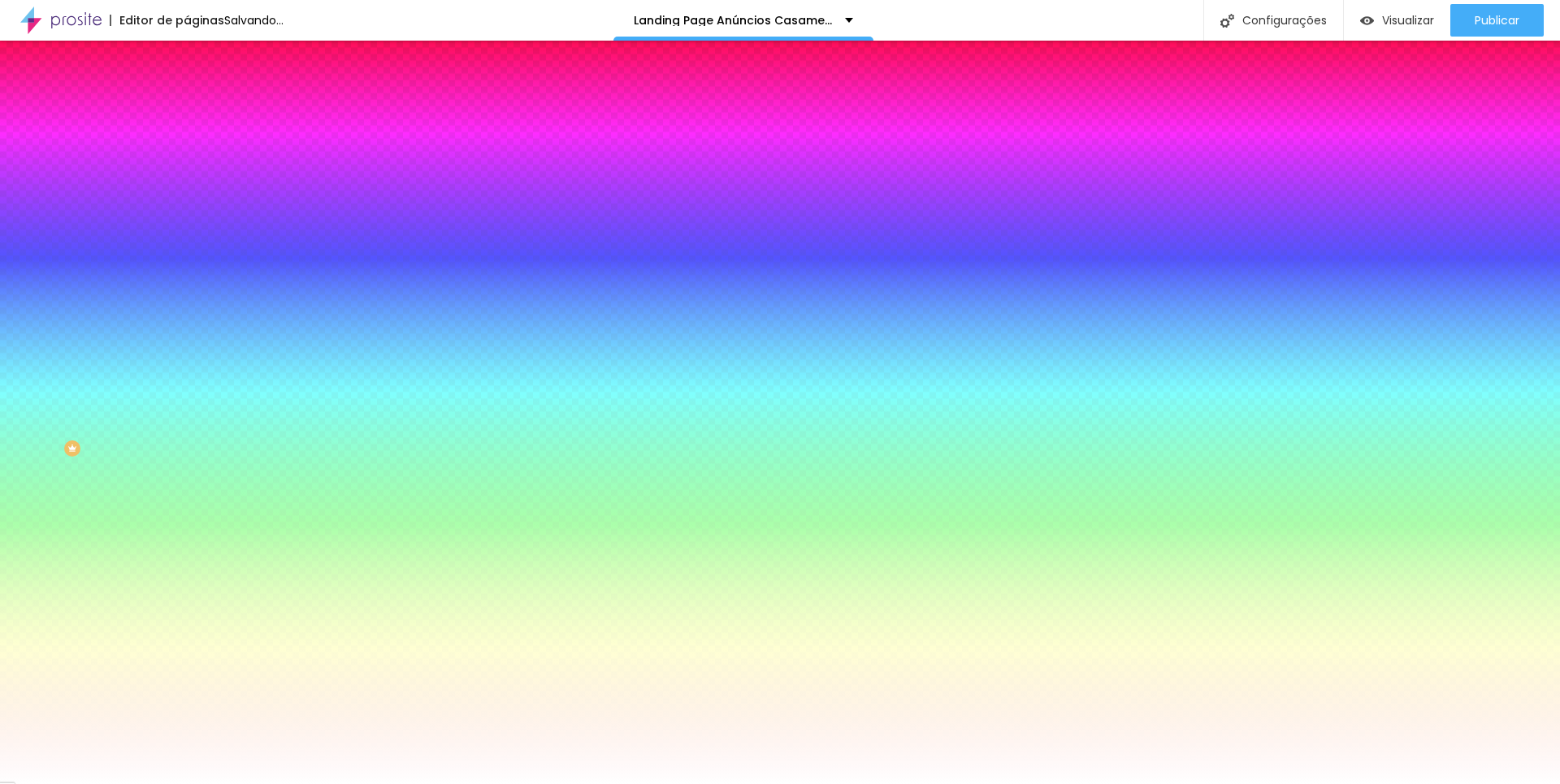
click at [187, 111] on li "Avançado" at bounding box center [280, 119] width 187 height 16
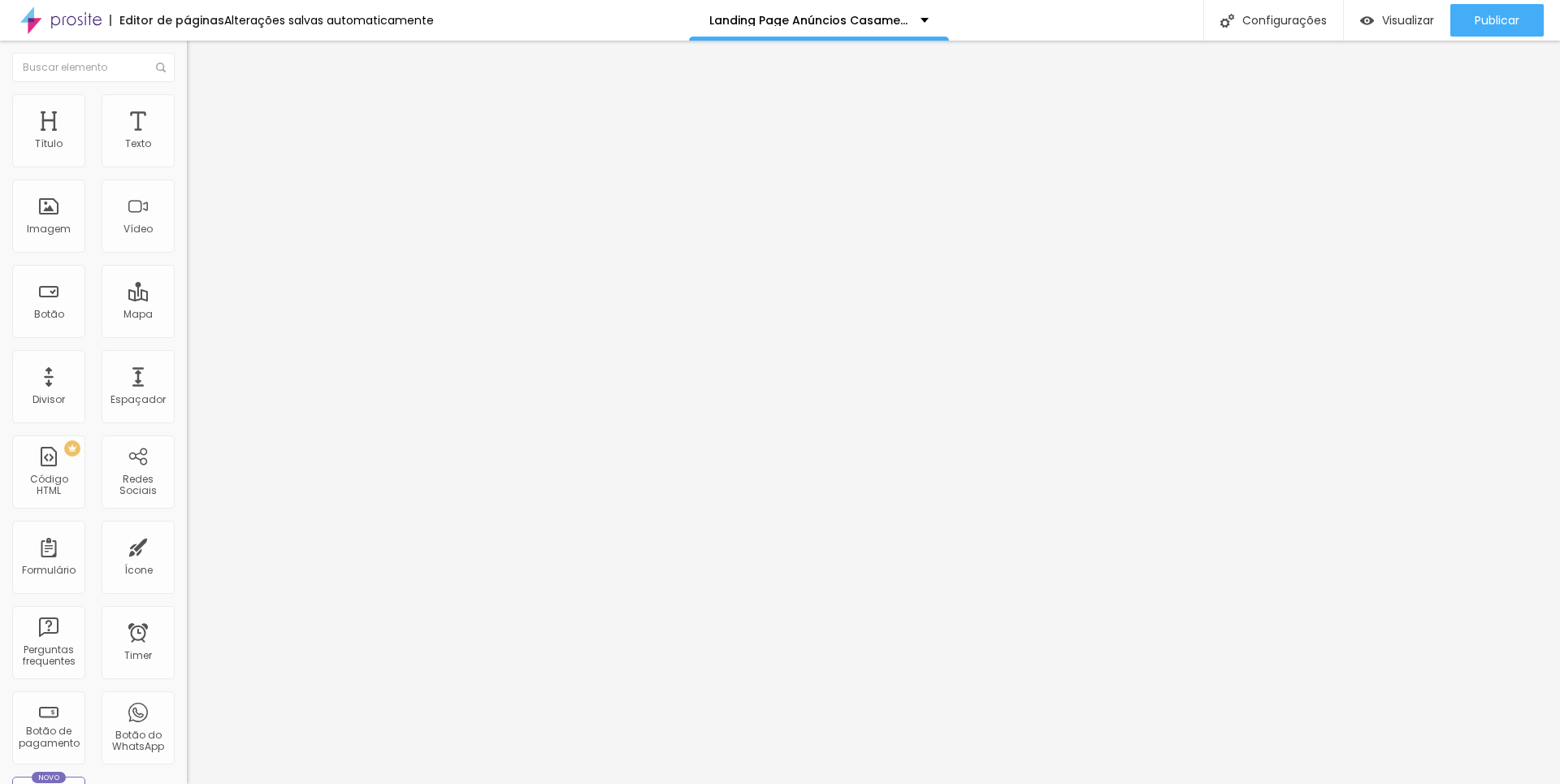
click at [187, 93] on img at bounding box center [194, 85] width 15 height 15
click at [187, 50] on button "Editar Coluna" at bounding box center [280, 59] width 187 height 37
click at [199, 58] on img "button" at bounding box center [205, 59] width 13 height 13
click at [187, 327] on div "Editar Coluna Conteúdo Estilo Avançado Alinhamento" at bounding box center [280, 412] width 187 height 743
click at [1510, 23] on span "Publicar" at bounding box center [1497, 20] width 44 height 13
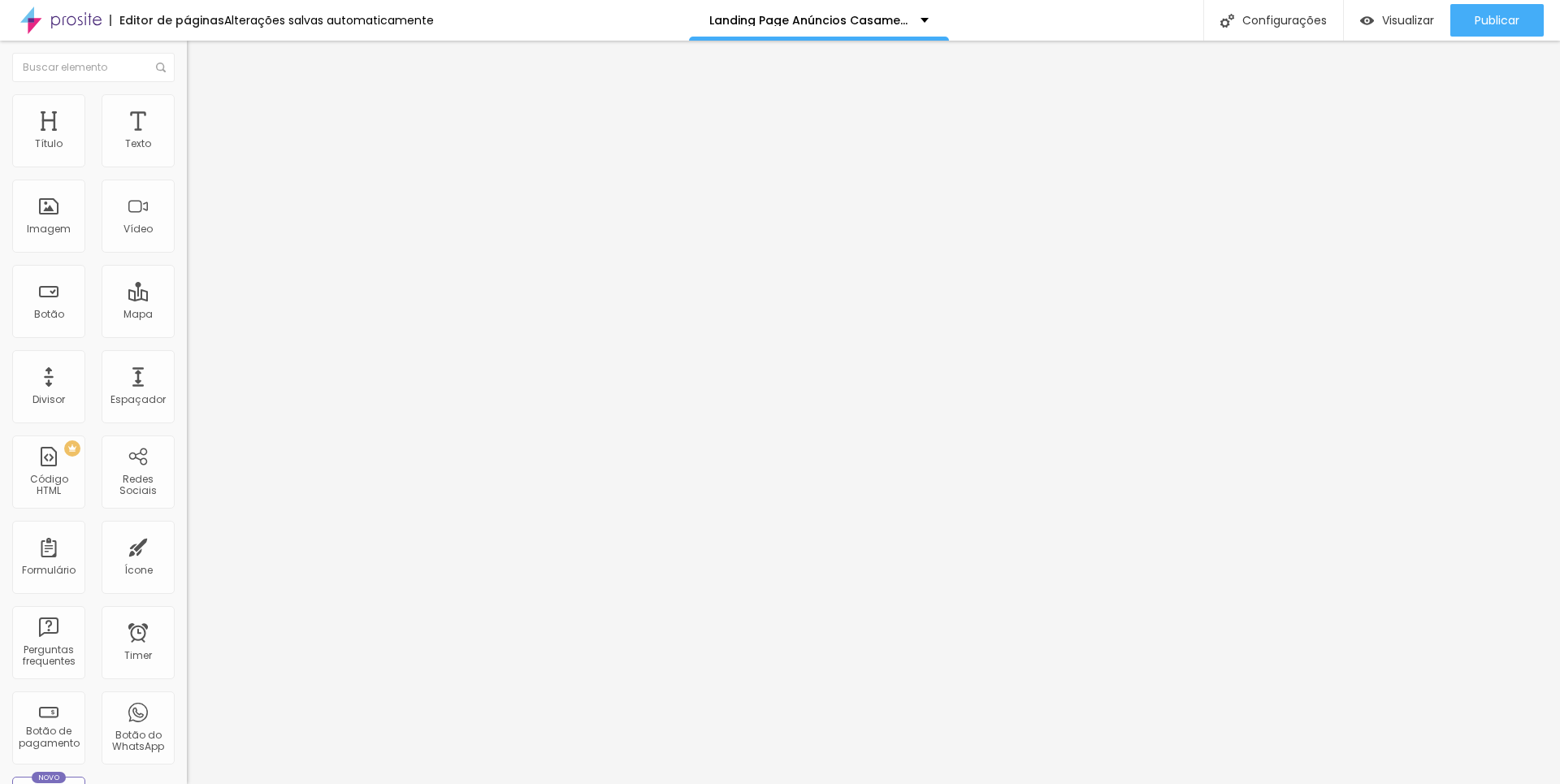
click at [187, 50] on button "Editar Coluna" at bounding box center [280, 59] width 187 height 37
click at [1497, 32] on div "Publicar" at bounding box center [1497, 20] width 44 height 33
click at [1493, 2] on div "Publicar Publicar alterações Clique para publicar as ultimas alterações reaizad…" at bounding box center [1497, 20] width 94 height 41
click at [1484, 30] on div "Publicar" at bounding box center [1497, 20] width 44 height 33
